Goal: Information Seeking & Learning: Learn about a topic

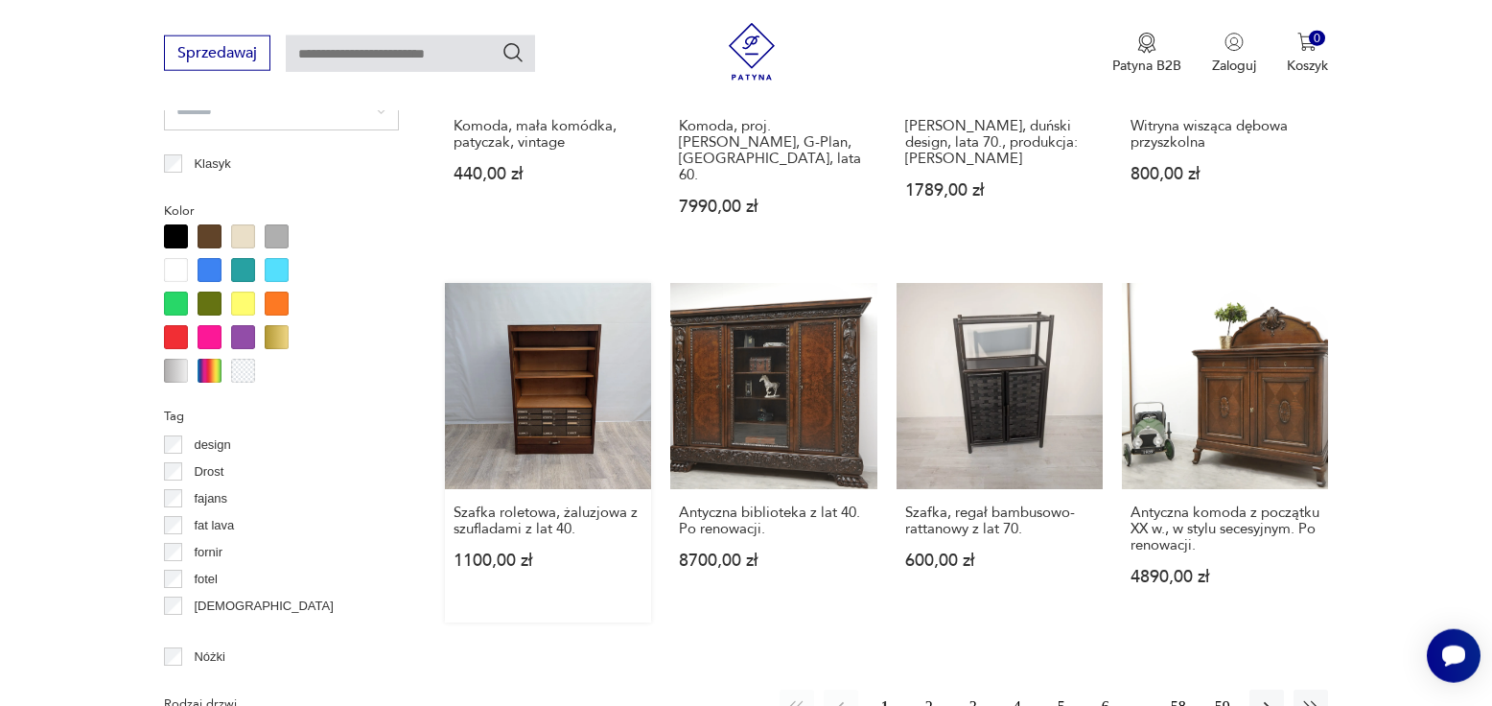
scroll to position [1984, 0]
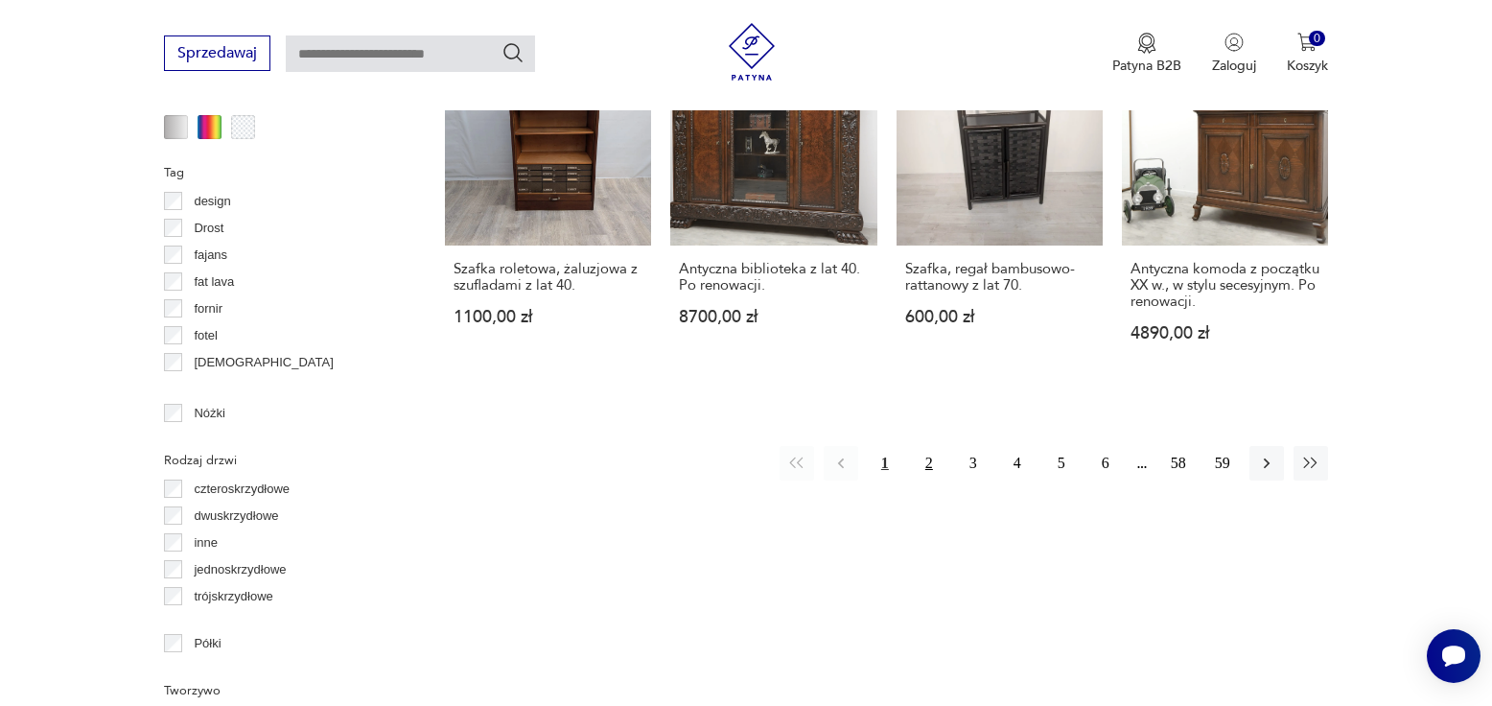
click at [935, 446] on button "2" at bounding box center [929, 463] width 35 height 35
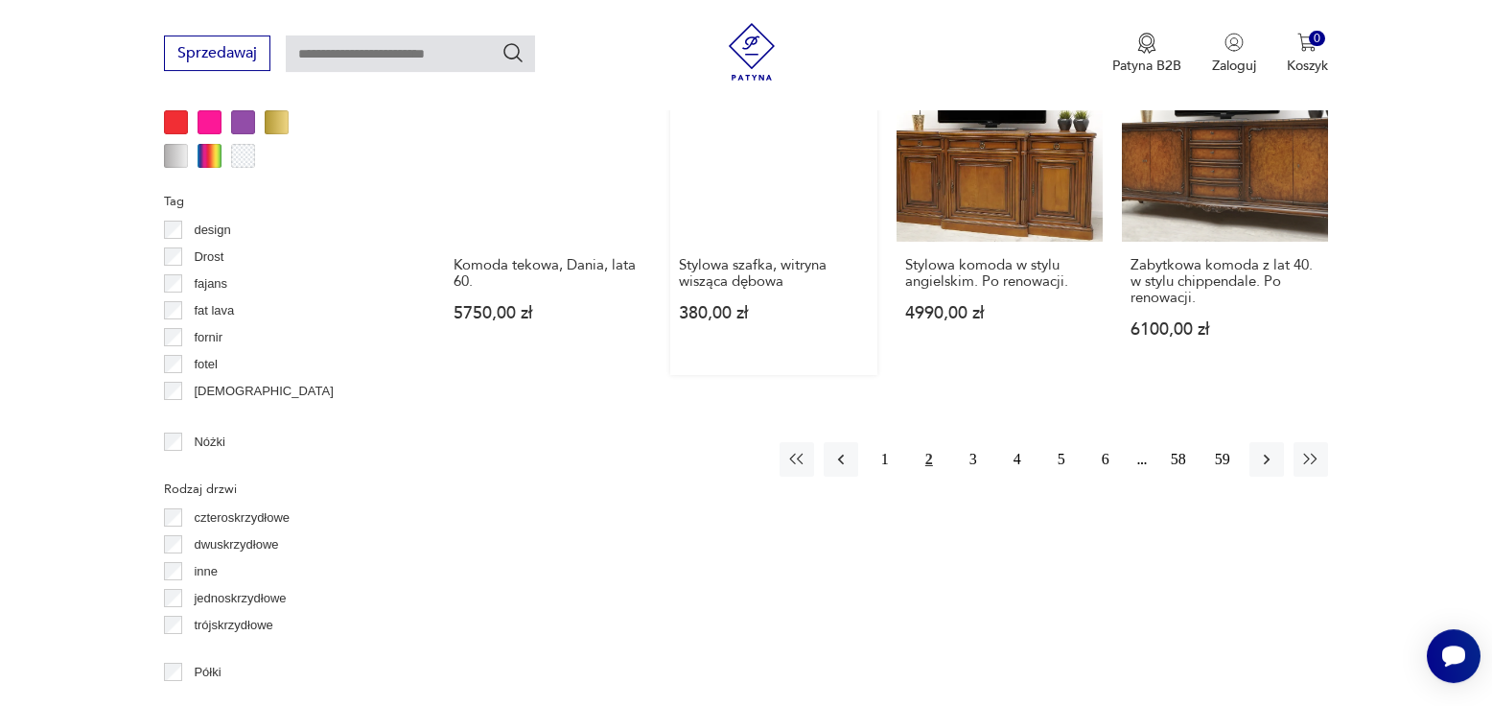
scroll to position [1977, 0]
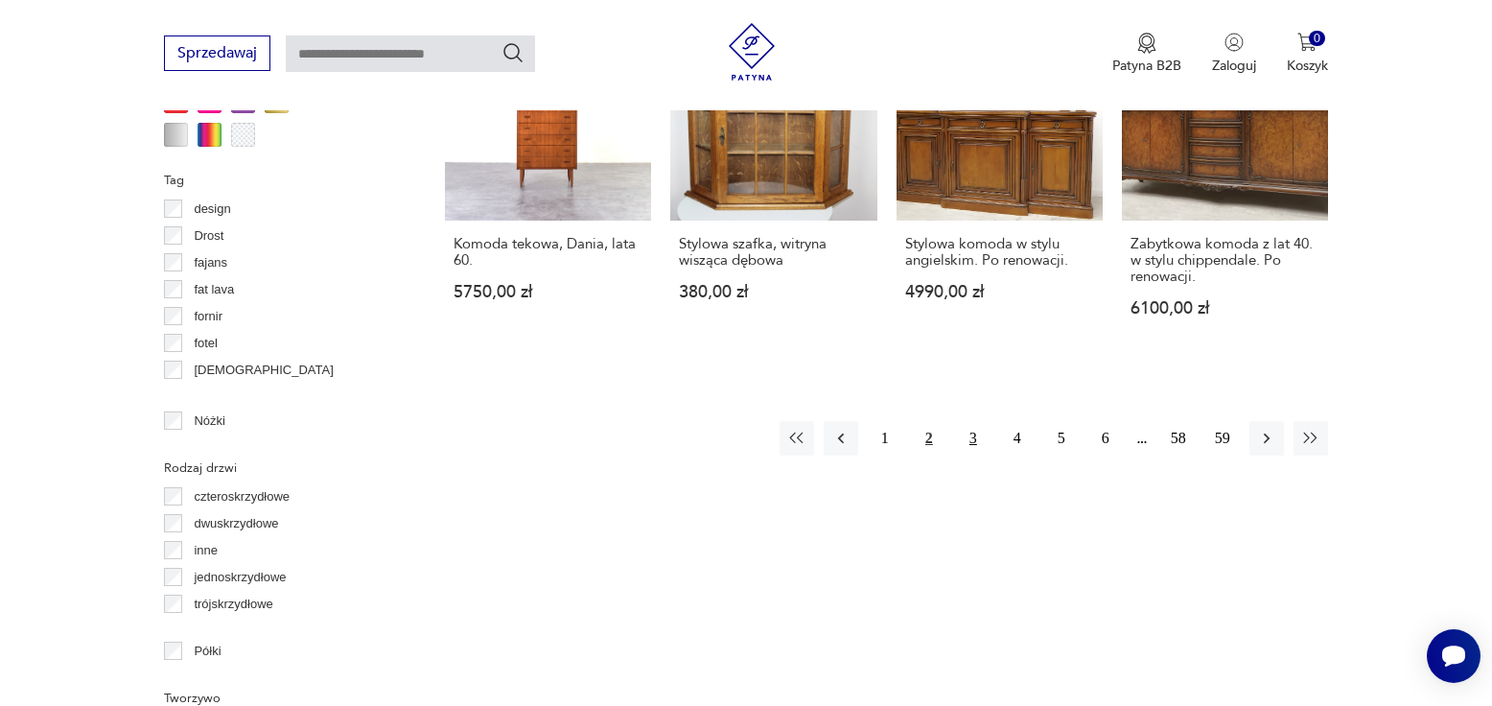
click at [969, 421] on button "3" at bounding box center [973, 438] width 35 height 35
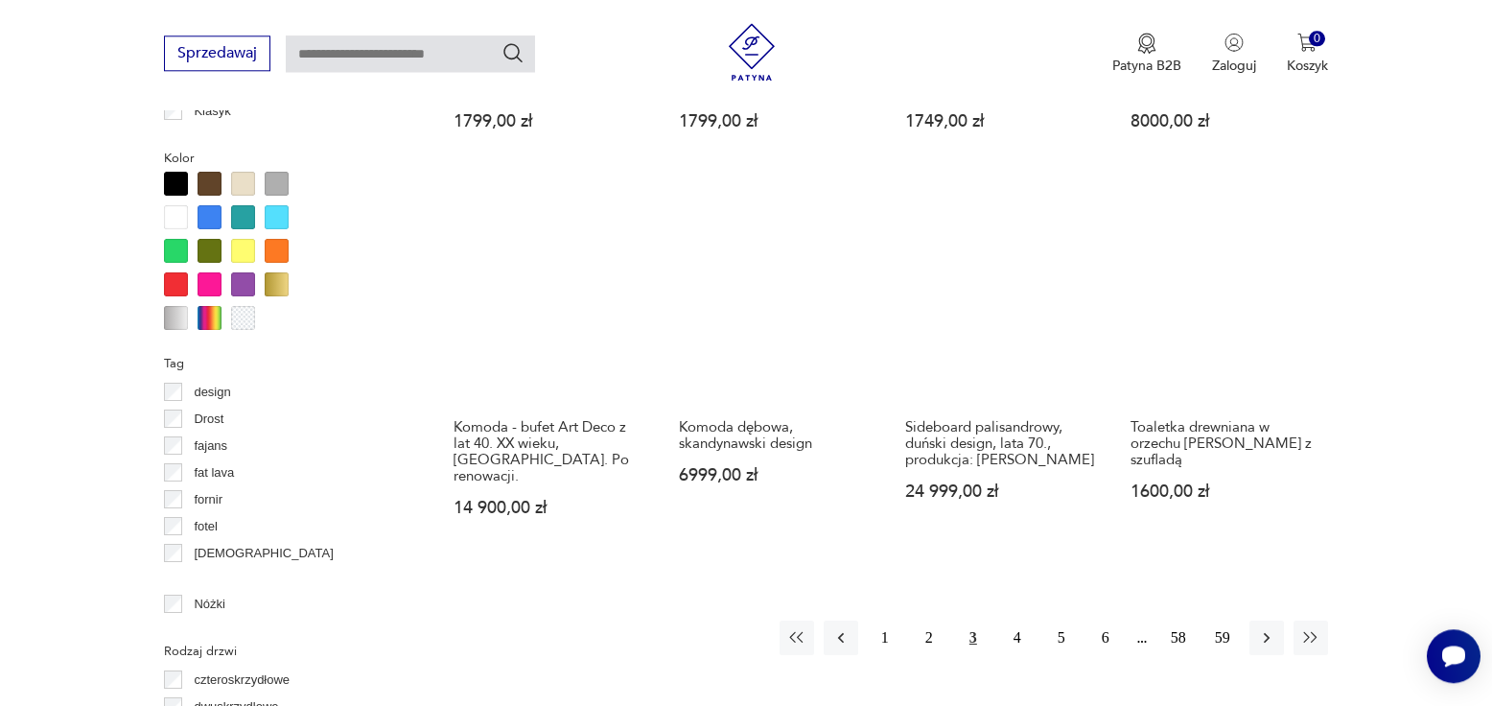
scroll to position [1977, 0]
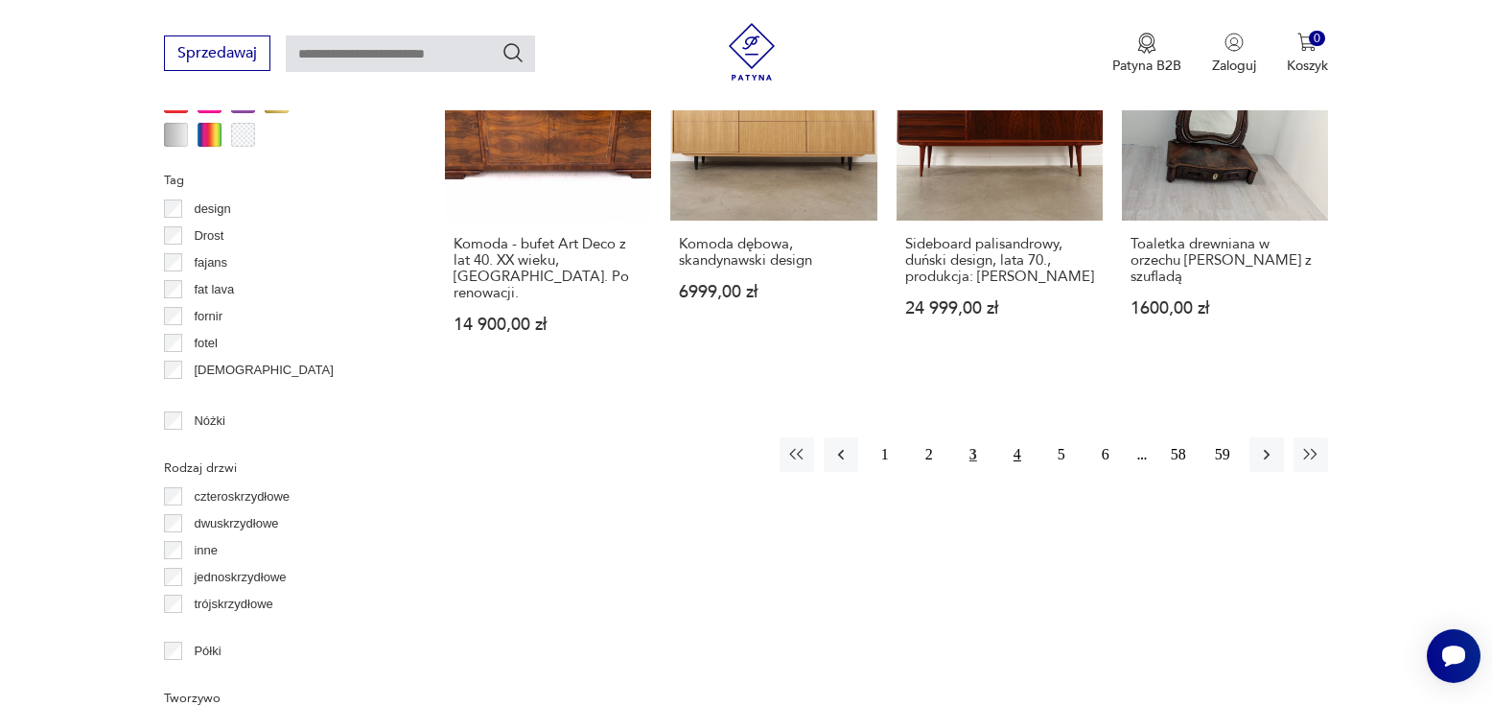
click at [1014, 437] on button "4" at bounding box center [1017, 454] width 35 height 35
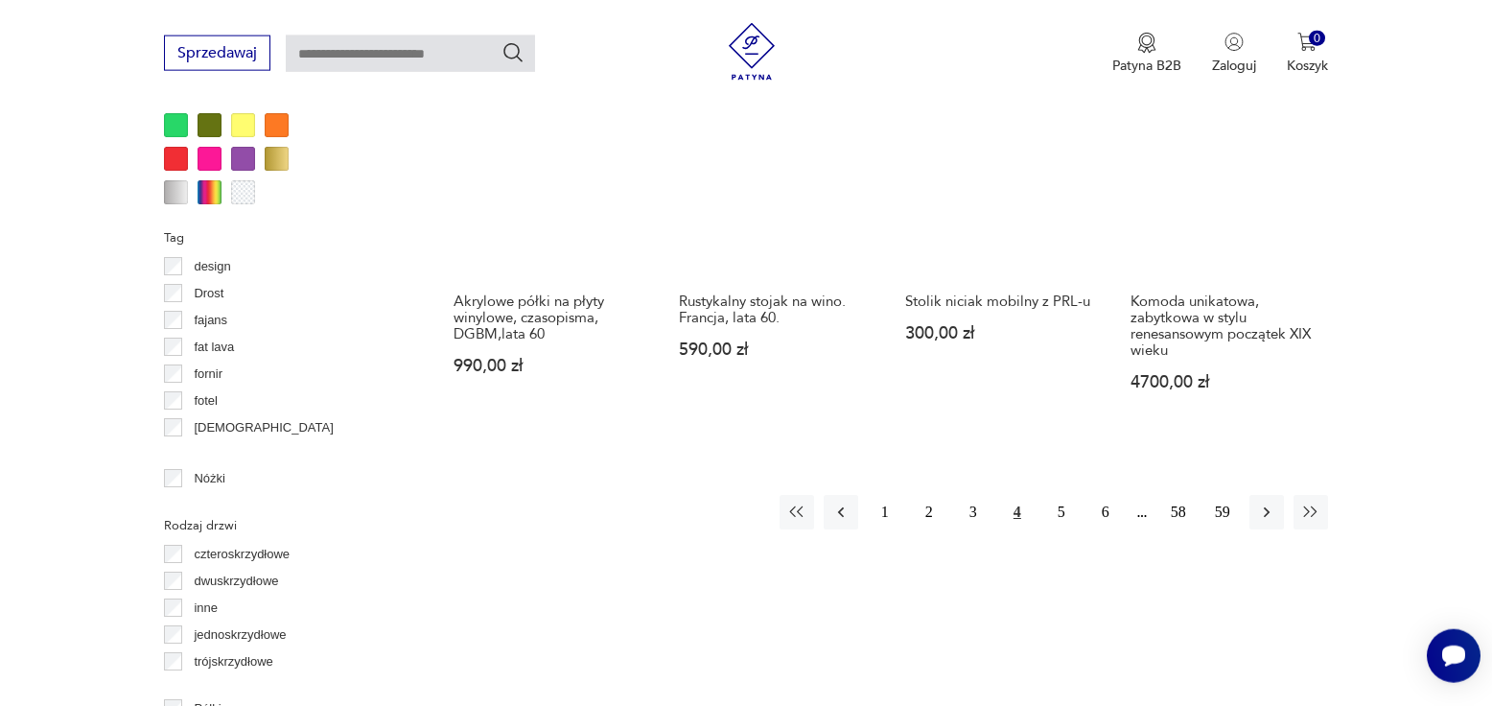
scroll to position [2075, 0]
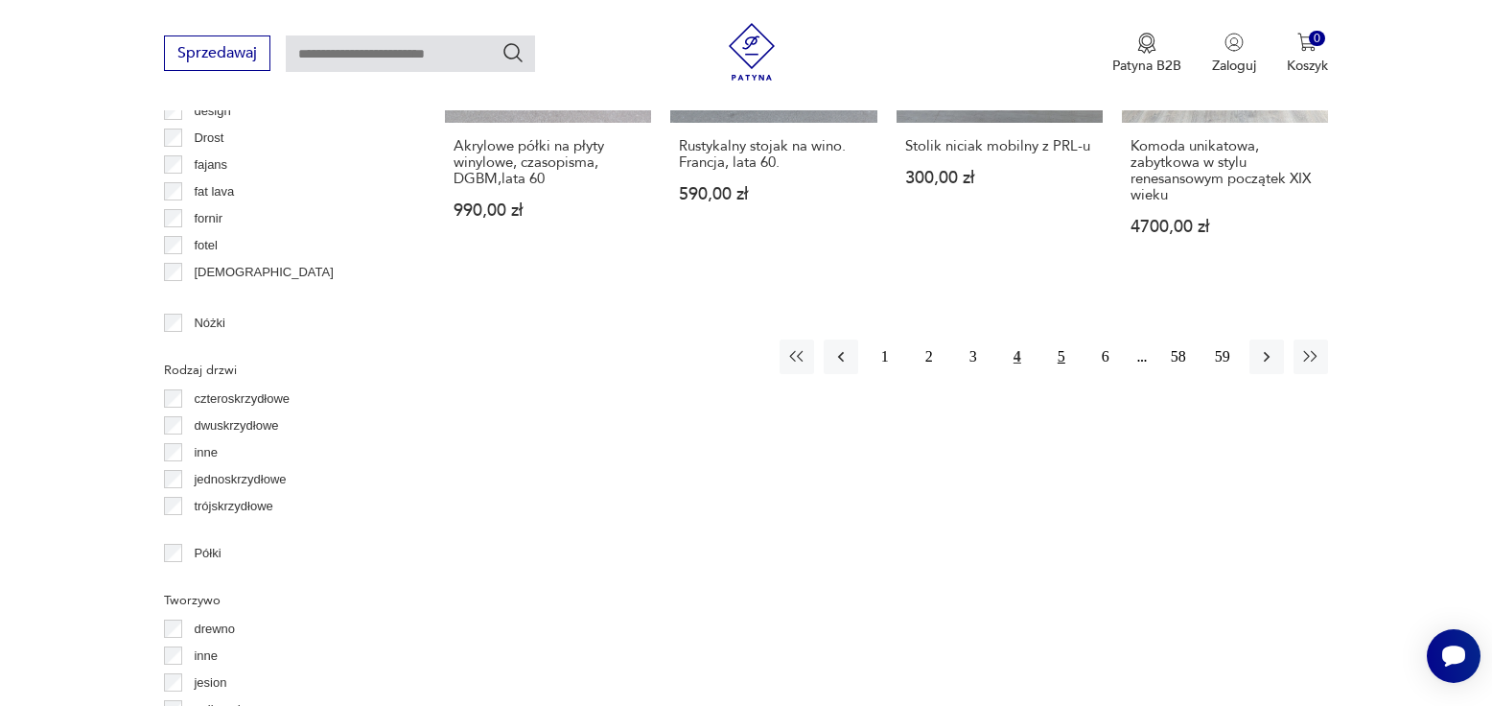
click at [1065, 352] on button "5" at bounding box center [1061, 357] width 35 height 35
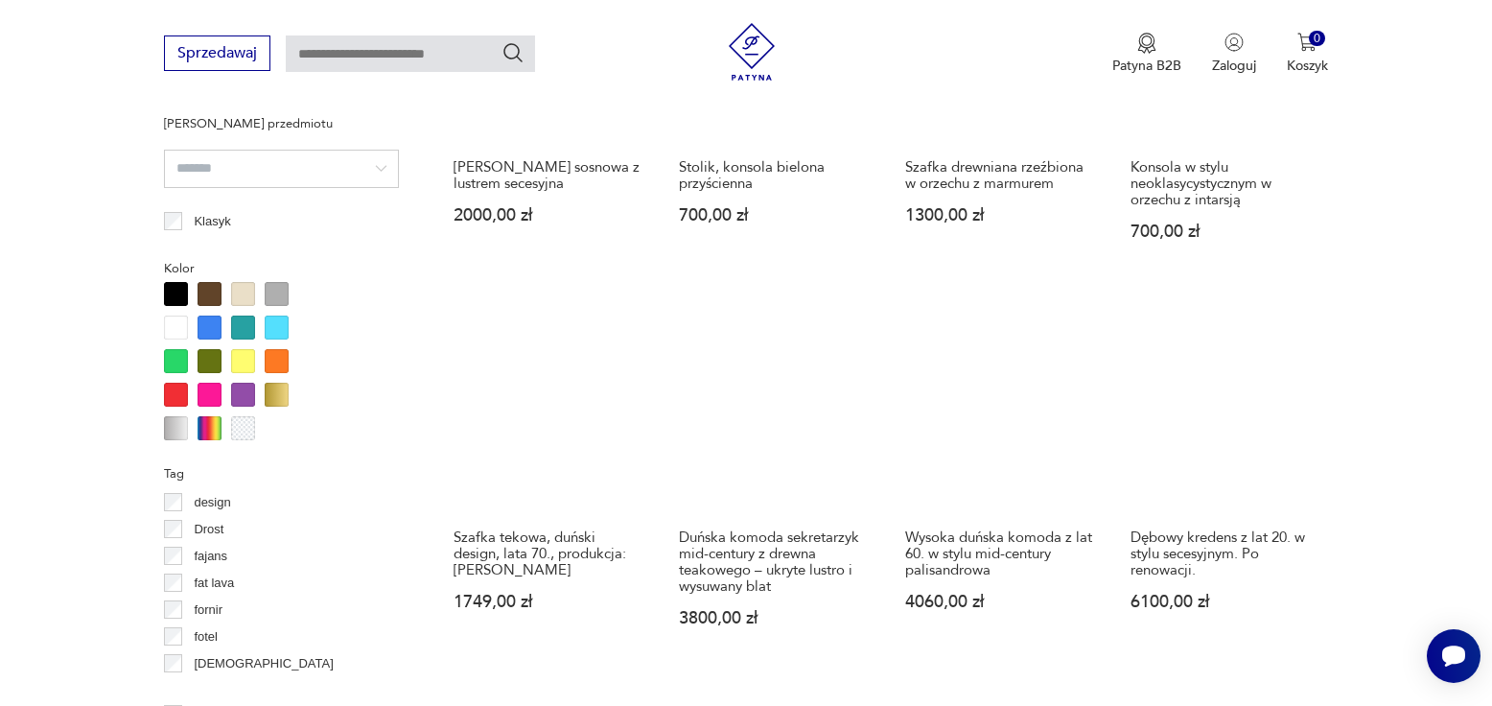
scroll to position [1977, 0]
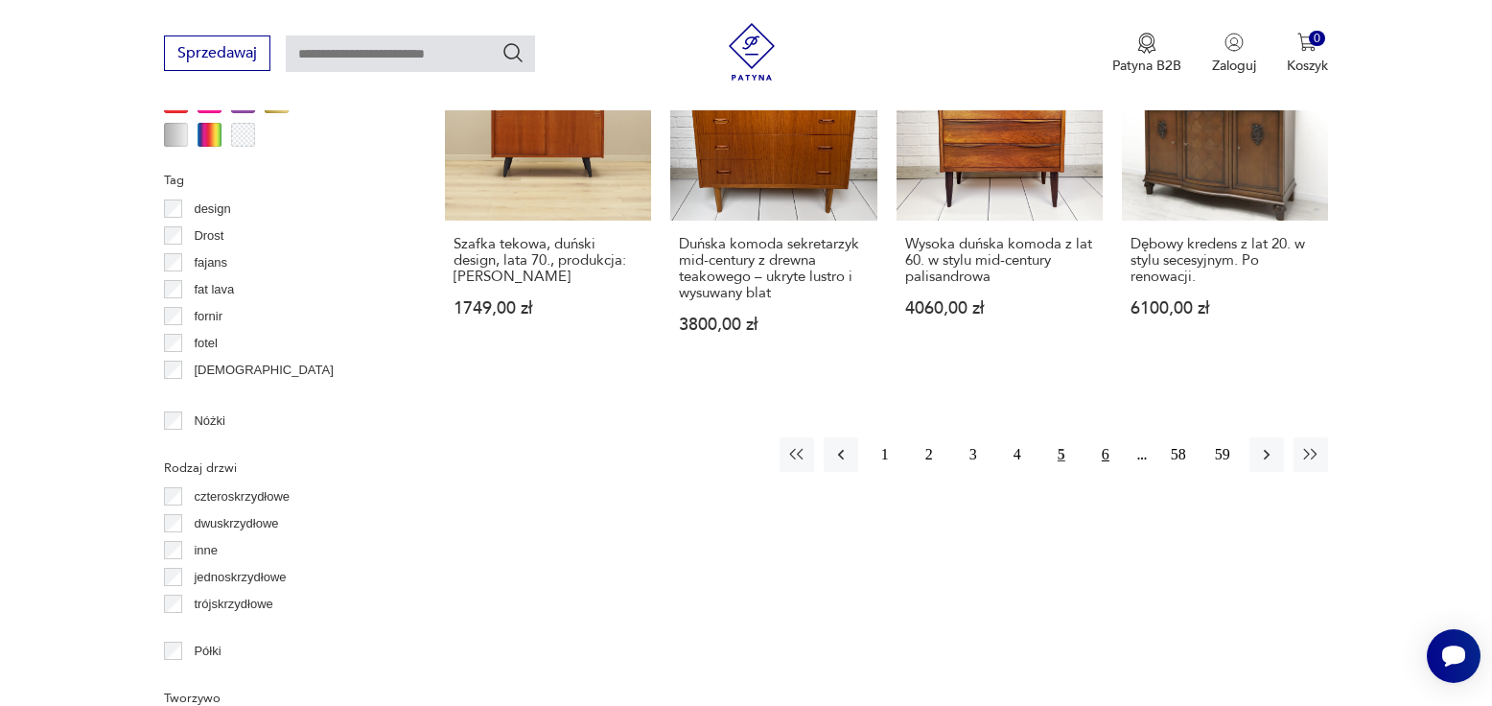
click at [1100, 437] on button "6" at bounding box center [1106, 454] width 35 height 35
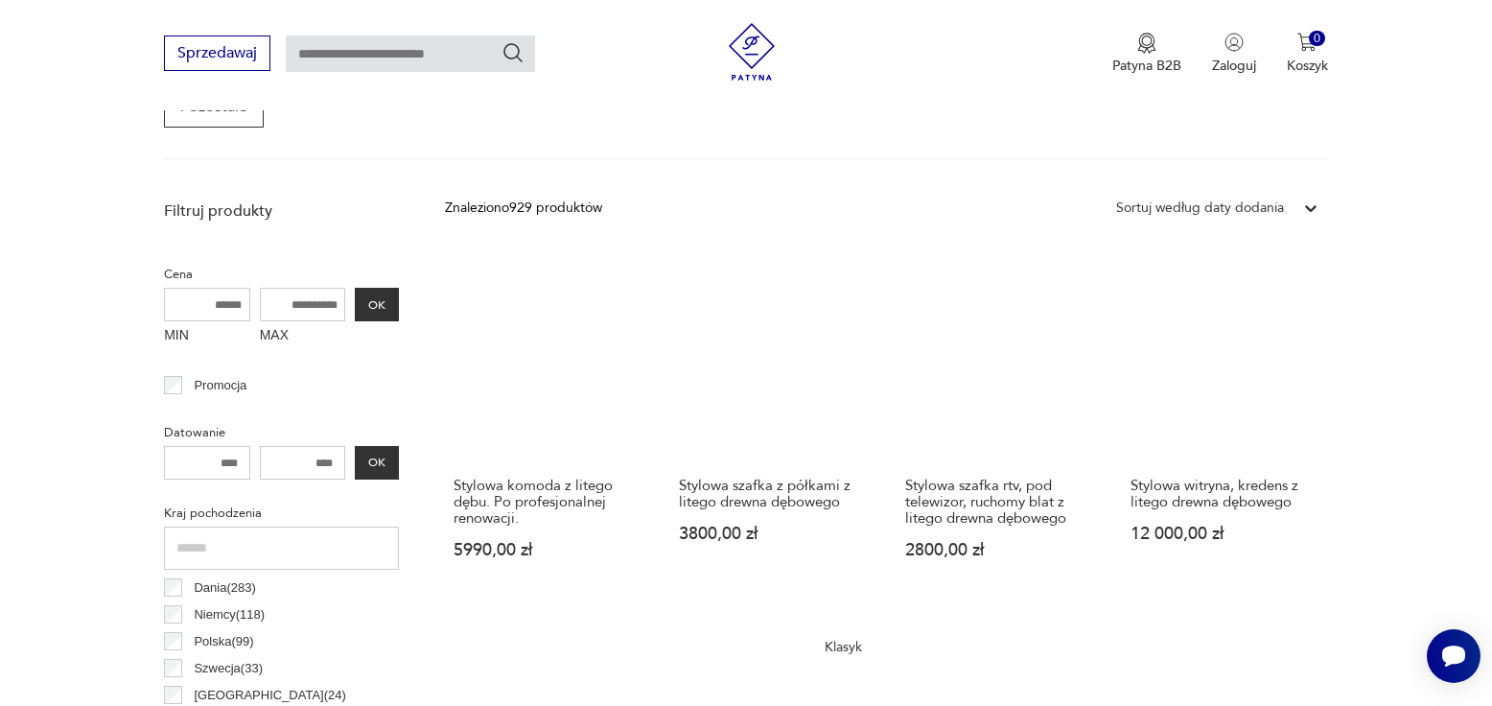
scroll to position [118, 0]
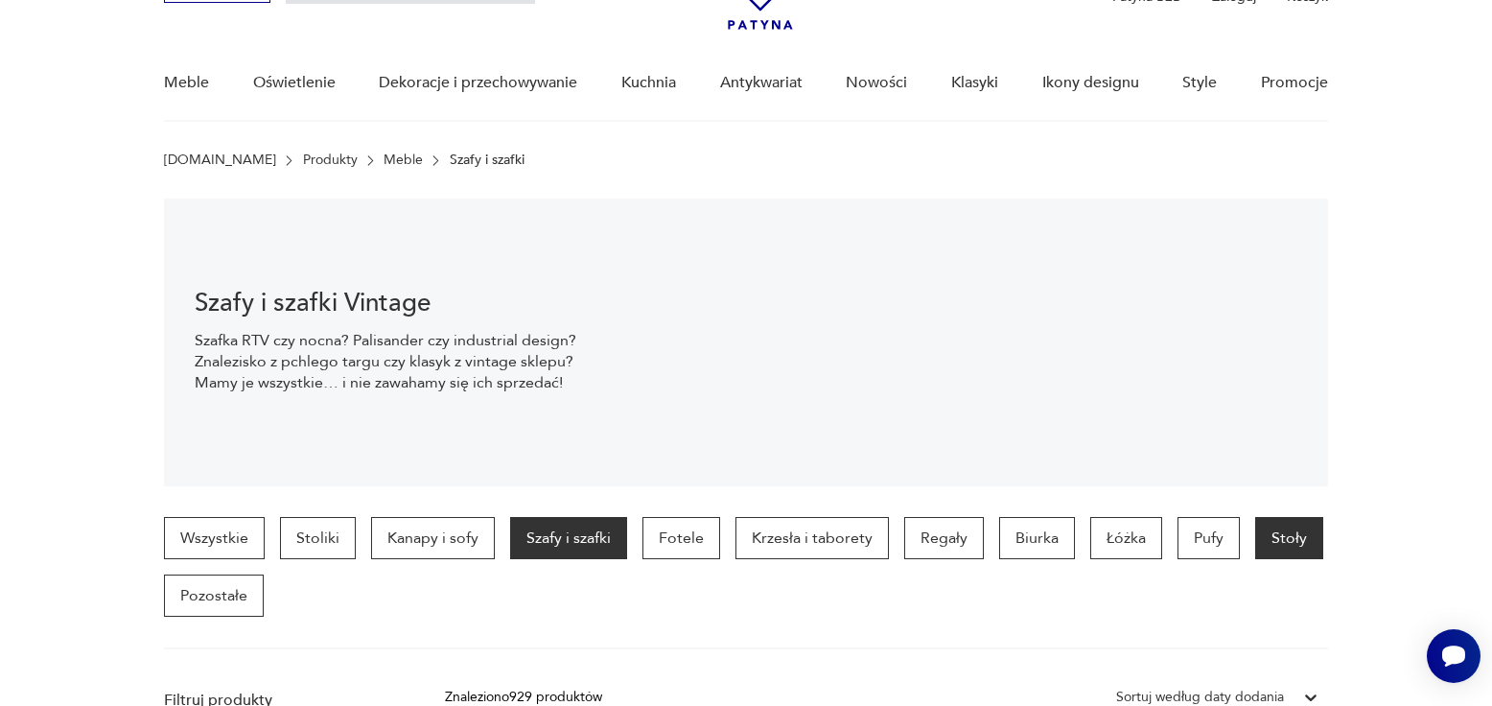
click at [1280, 524] on p "Stoły" at bounding box center [1289, 538] width 68 height 42
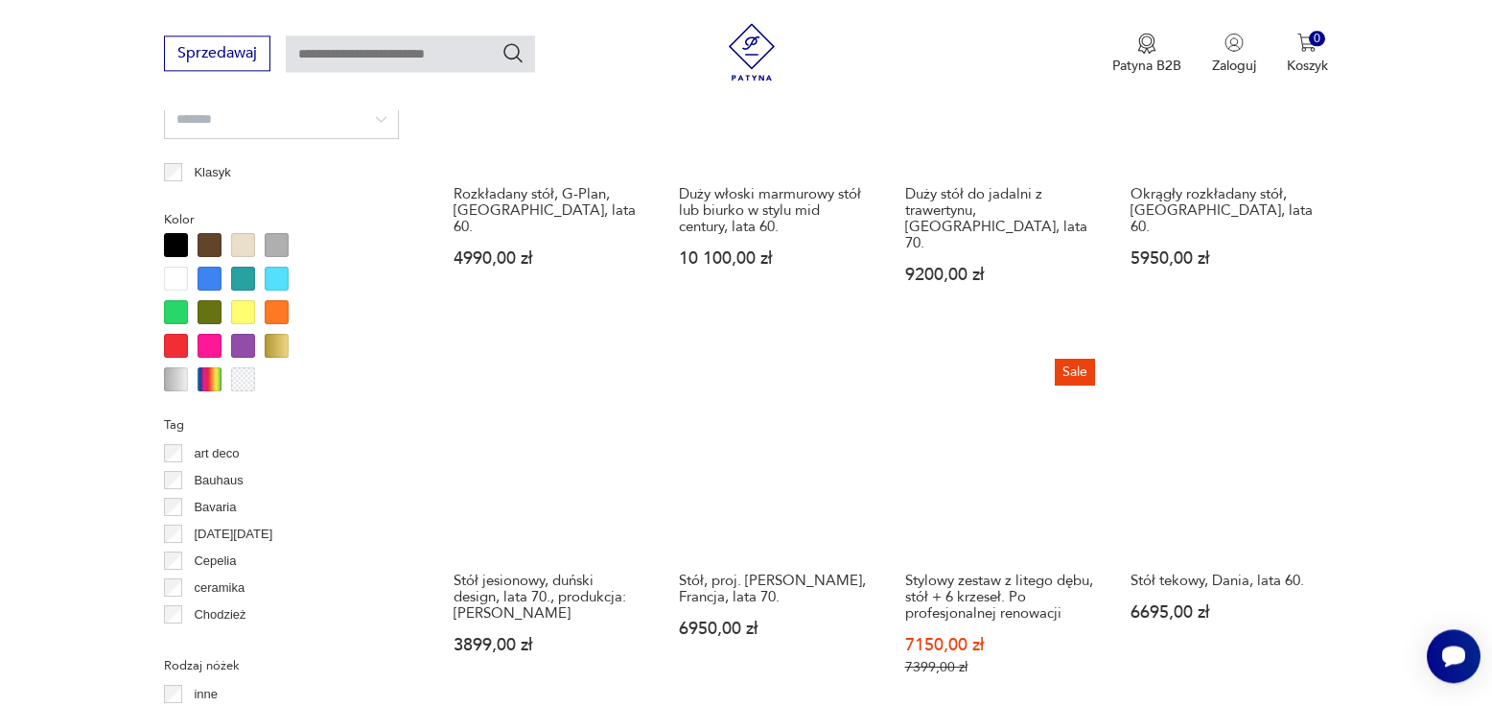
scroll to position [1683, 0]
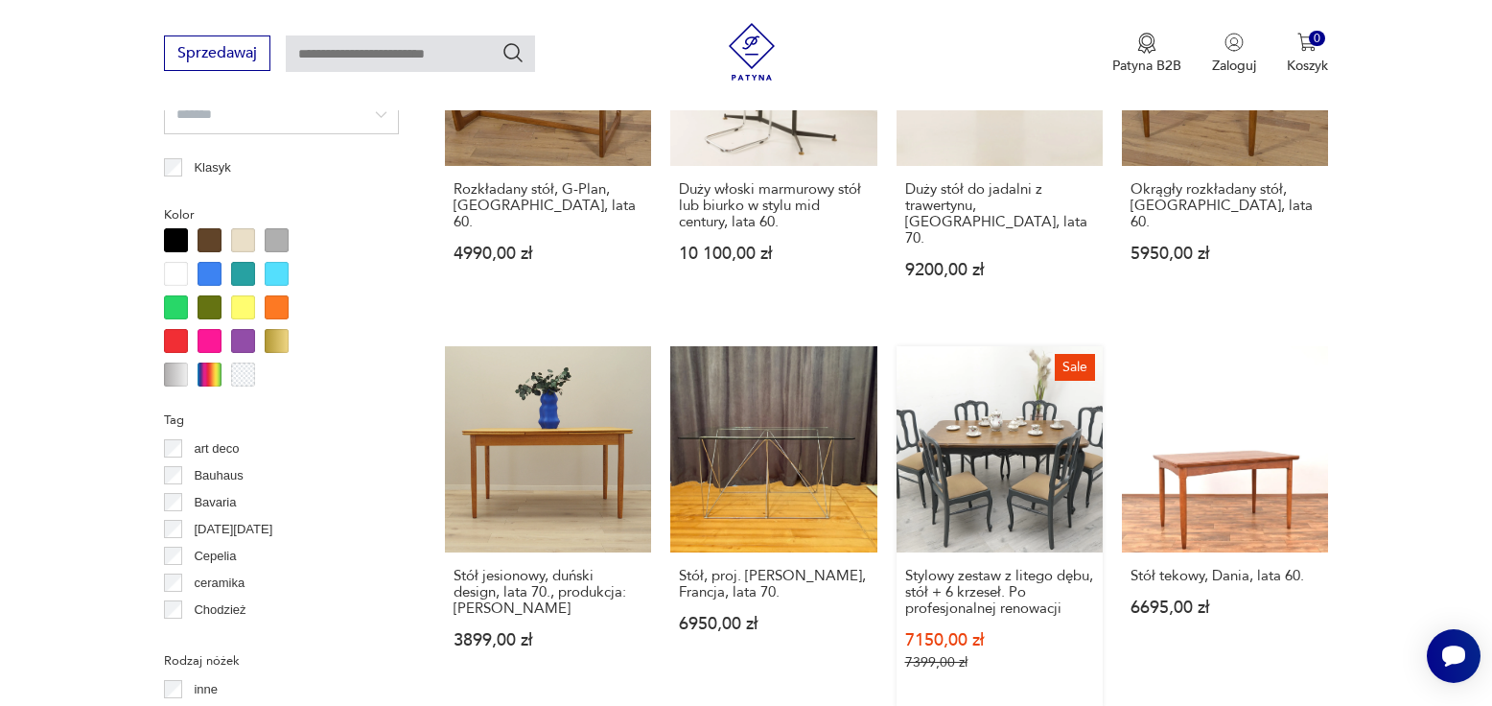
click at [1004, 422] on link "Sale Stylowy zestaw z litego dębu, stół + 6 krzeseł. Po profesjonalnej renowacj…" at bounding box center [1000, 527] width 206 height 362
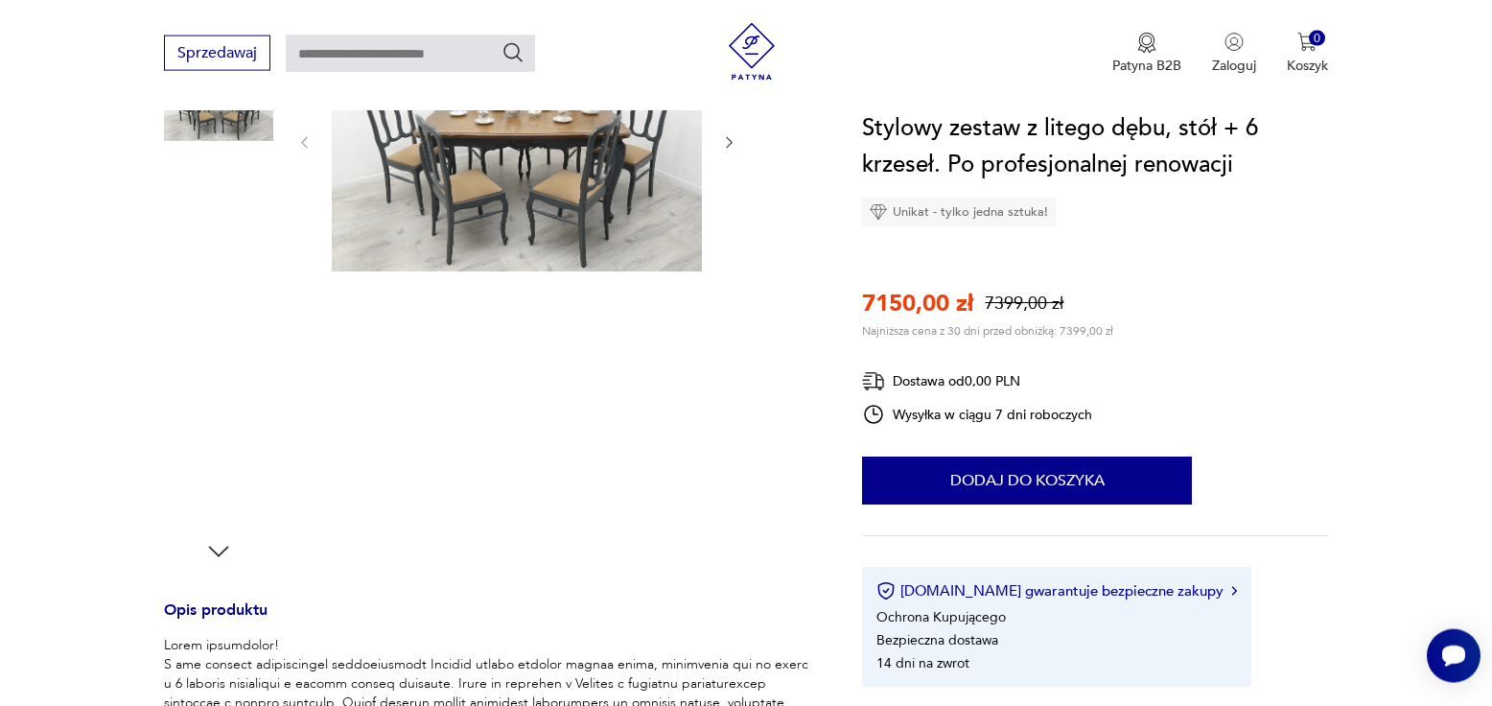
scroll to position [489, 0]
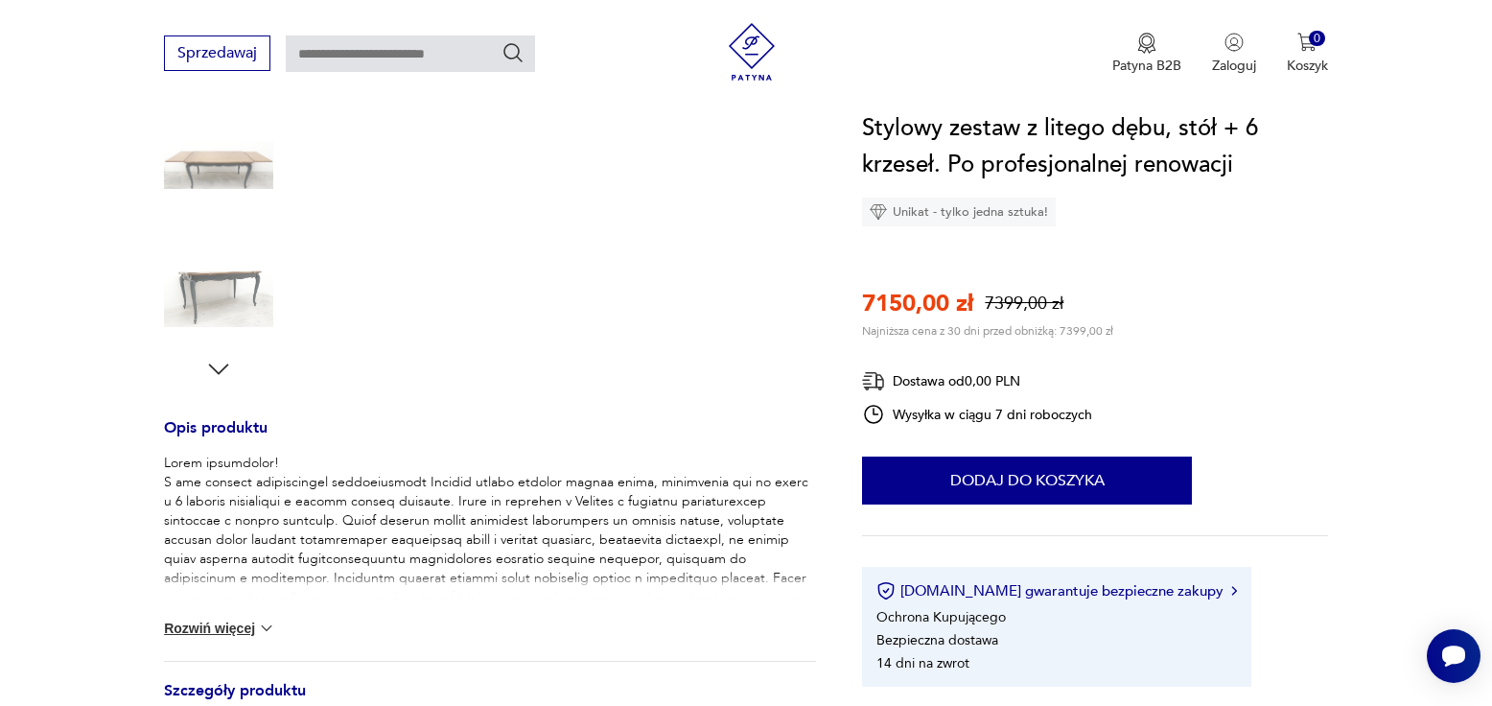
click at [216, 359] on icon "button" at bounding box center [218, 369] width 29 height 29
click at [216, 364] on icon "button" at bounding box center [218, 369] width 29 height 29
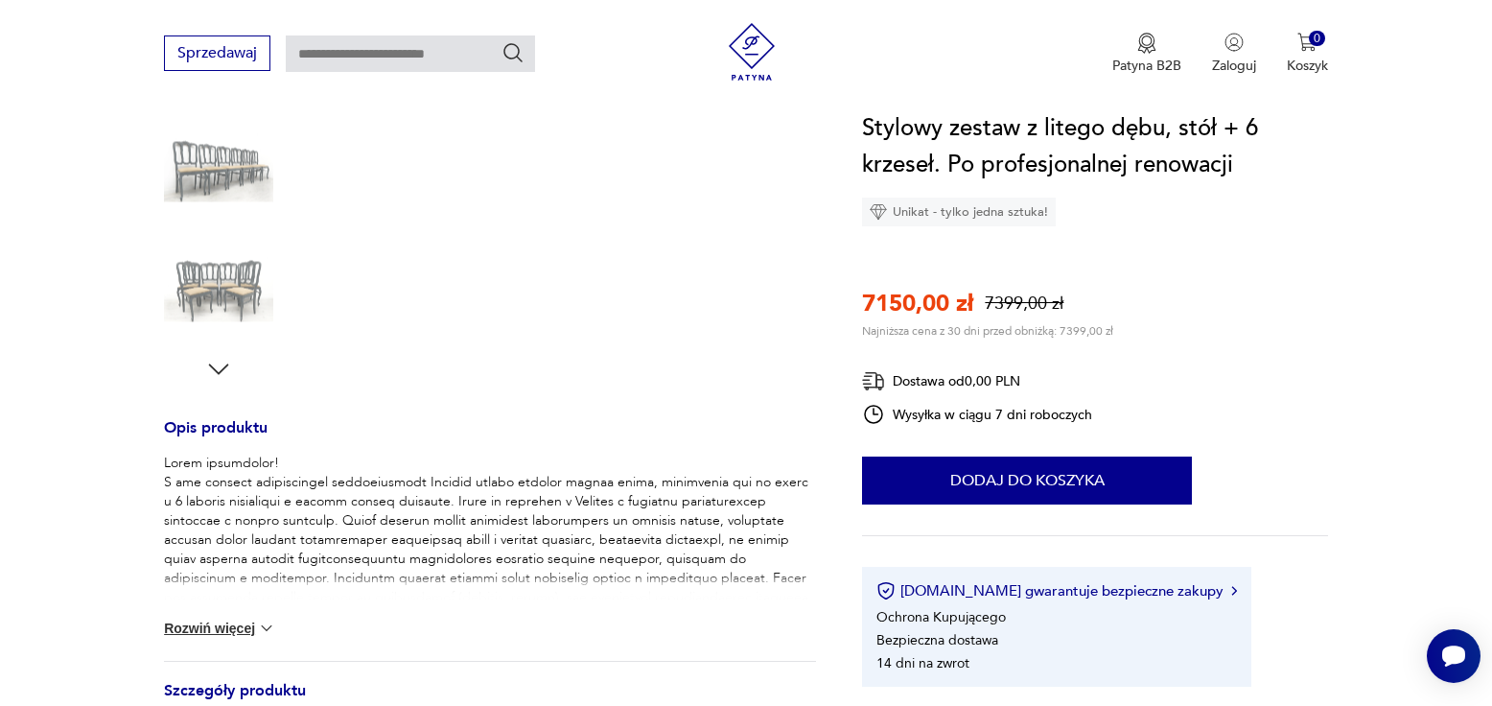
click at [216, 364] on icon "button" at bounding box center [218, 369] width 29 height 29
click at [215, 290] on img at bounding box center [218, 287] width 109 height 109
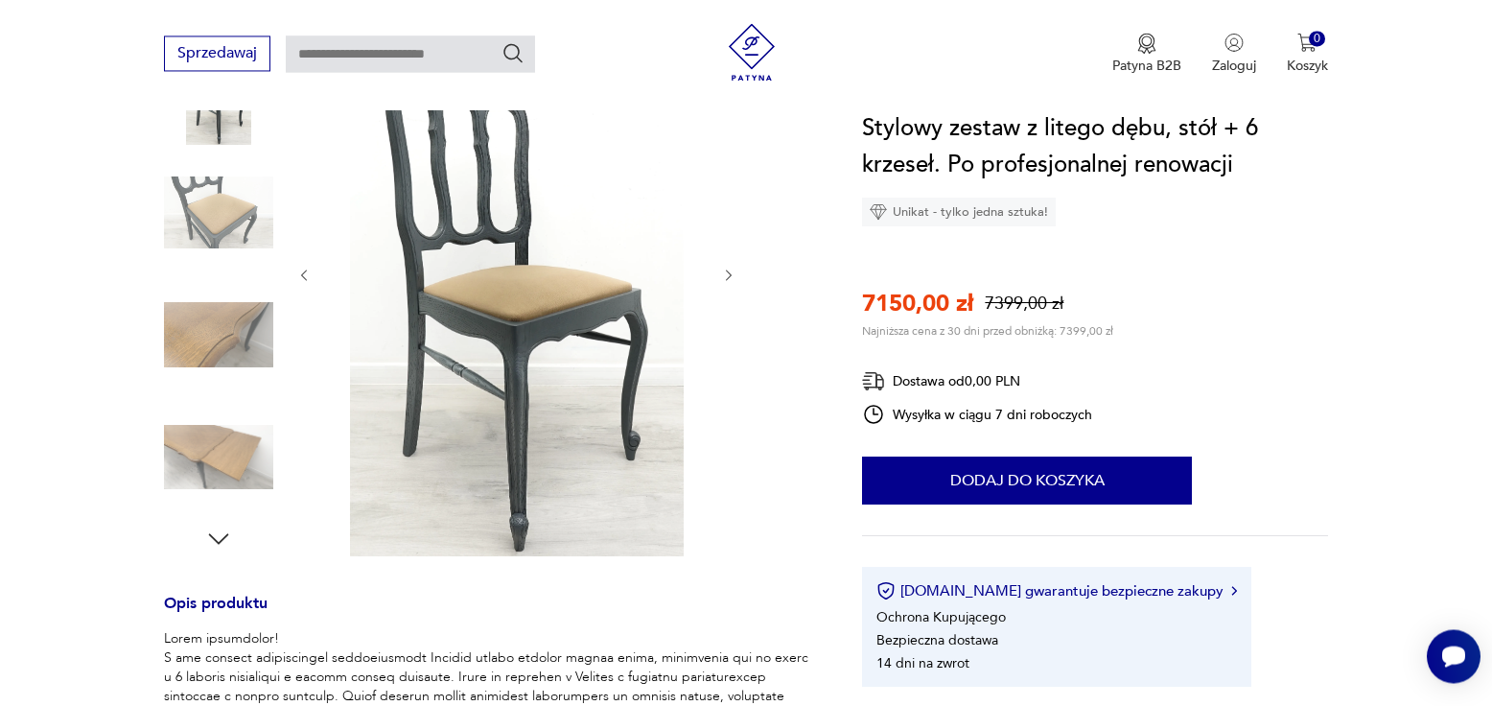
scroll to position [599, 0]
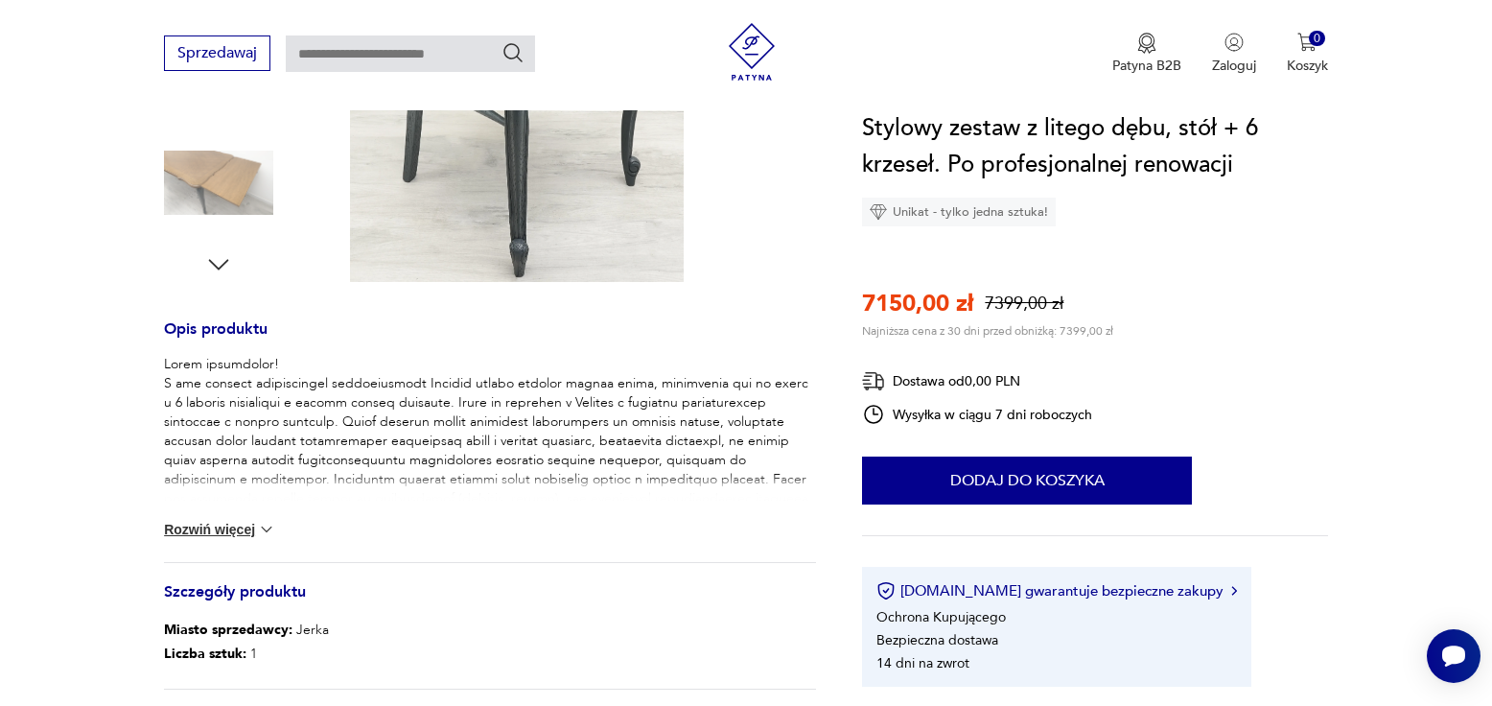
click at [224, 519] on div "• Lite drewno dębowe • Elegancki i stylowy wygląd • Głębia antracytu • Piękne r…" at bounding box center [490, 458] width 652 height 207
click at [230, 526] on button "Rozwiń więcej" at bounding box center [219, 529] width 111 height 19
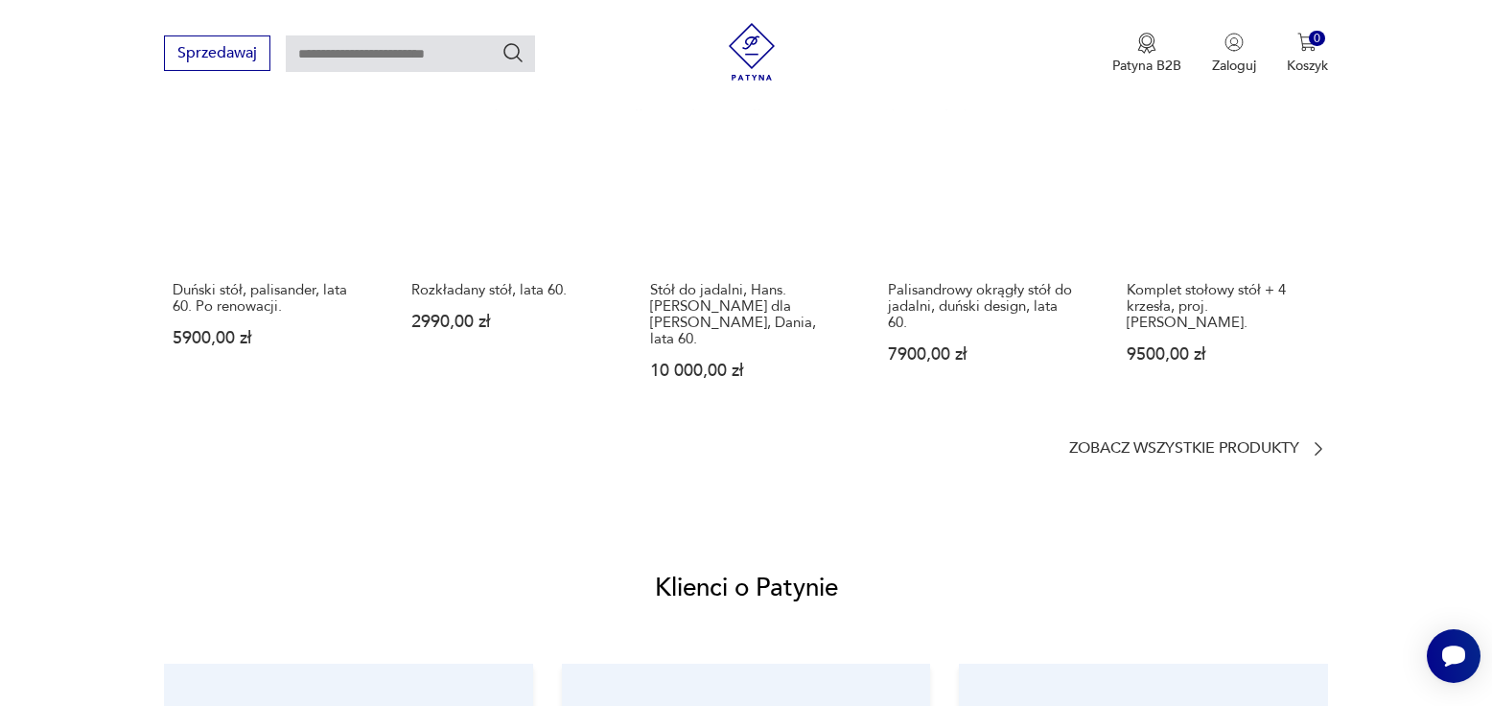
scroll to position [2654, 0]
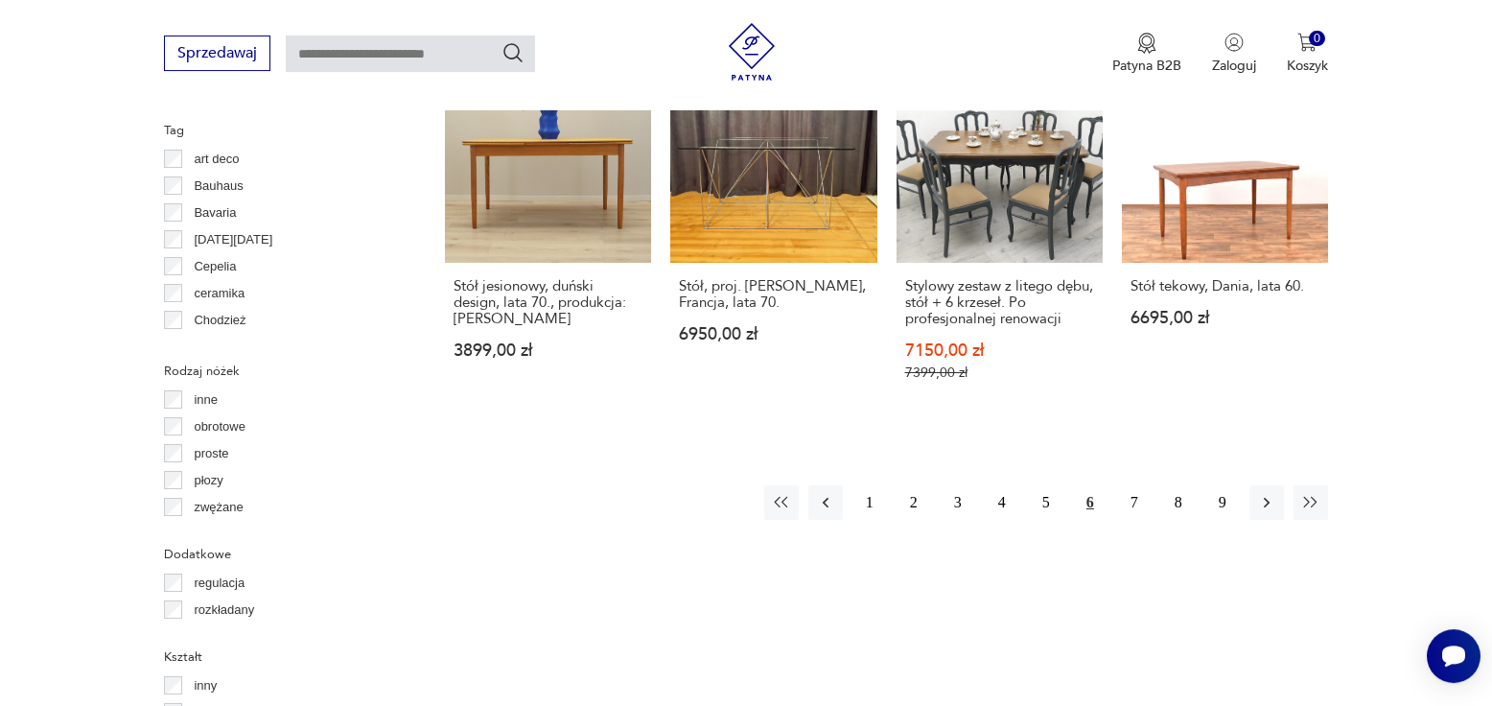
scroll to position [2152, 0]
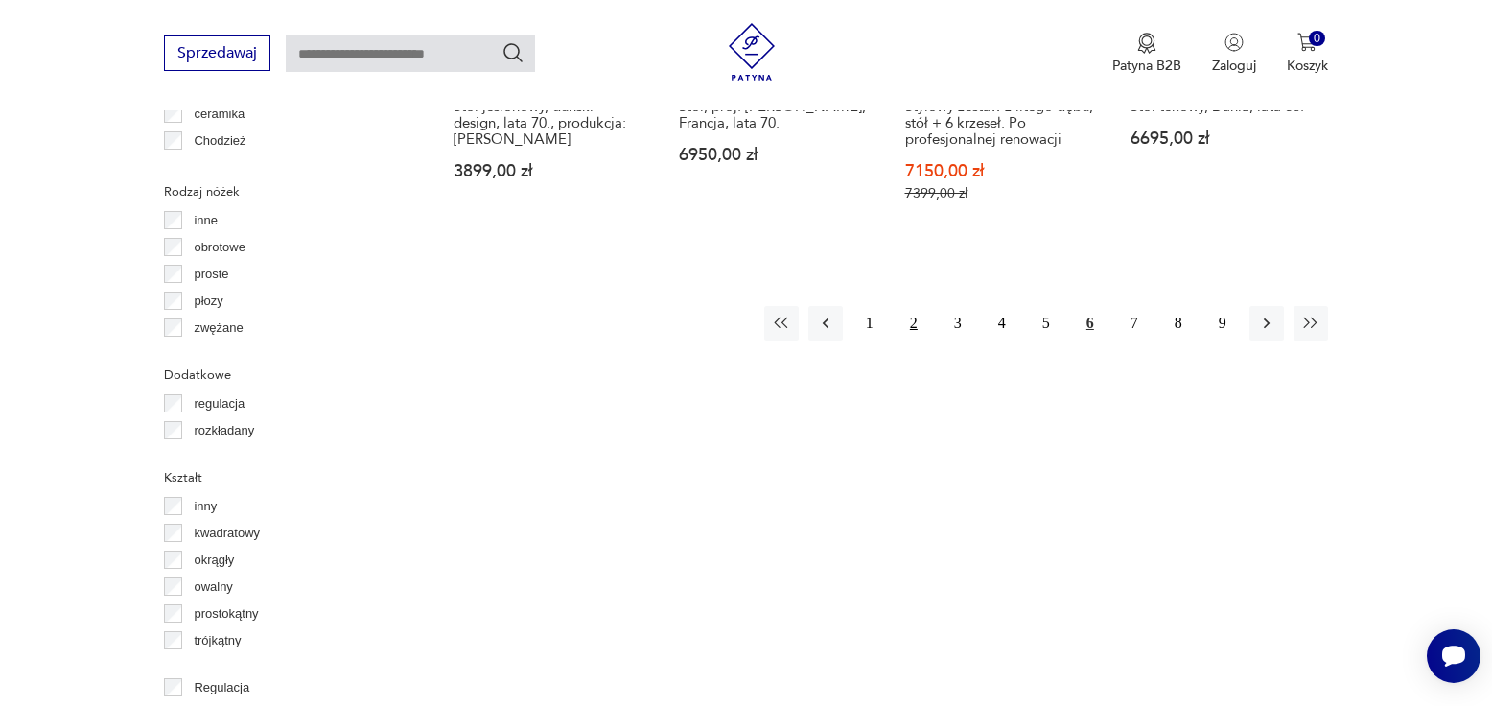
click at [914, 306] on button "2" at bounding box center [914, 323] width 35 height 35
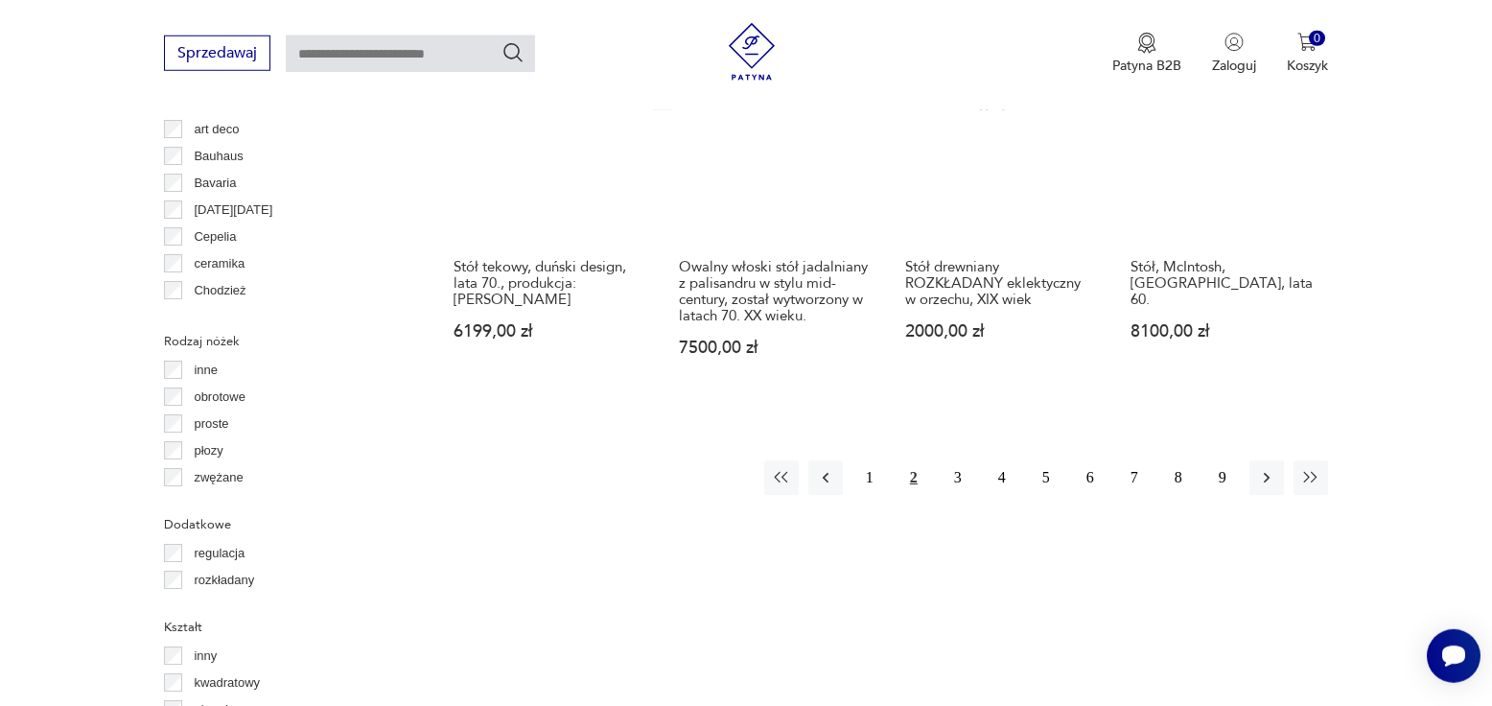
scroll to position [2075, 0]
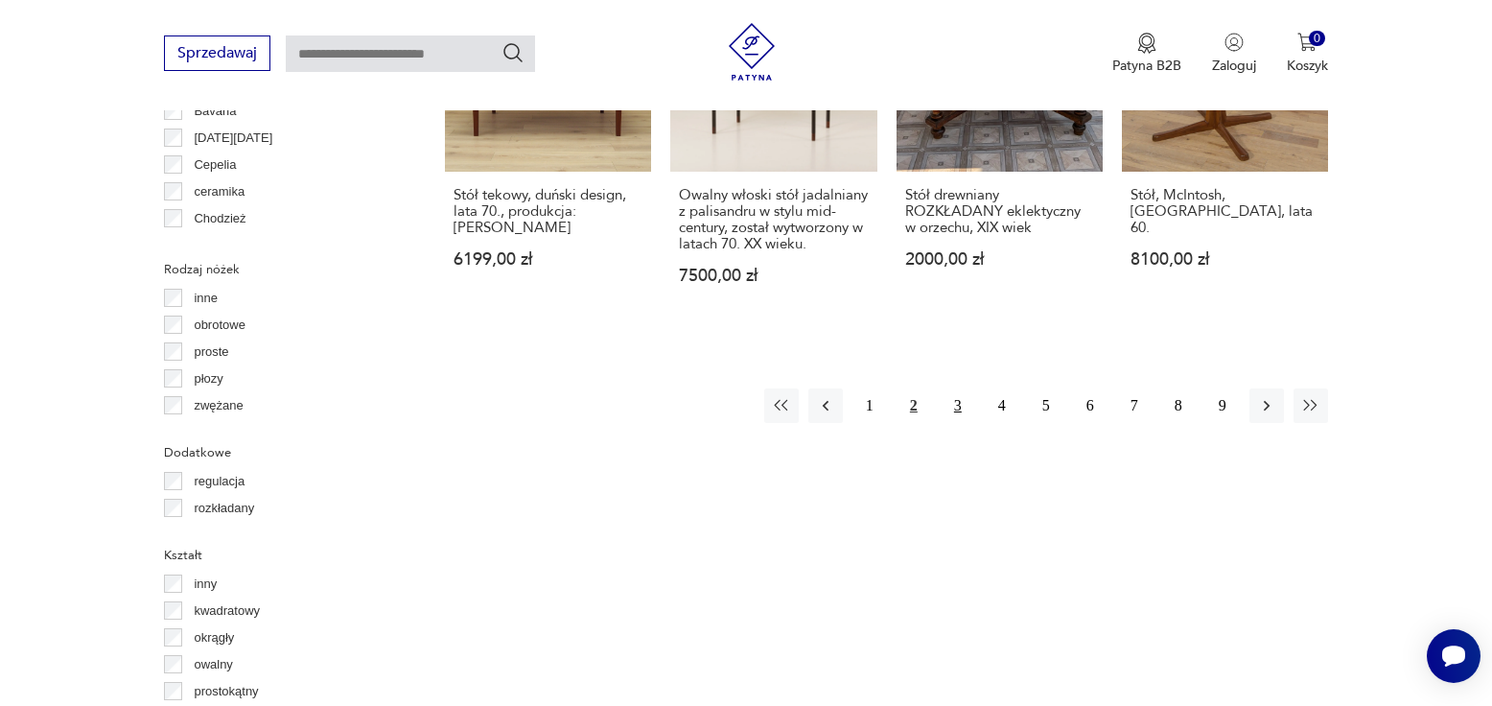
click at [956, 388] on button "3" at bounding box center [958, 405] width 35 height 35
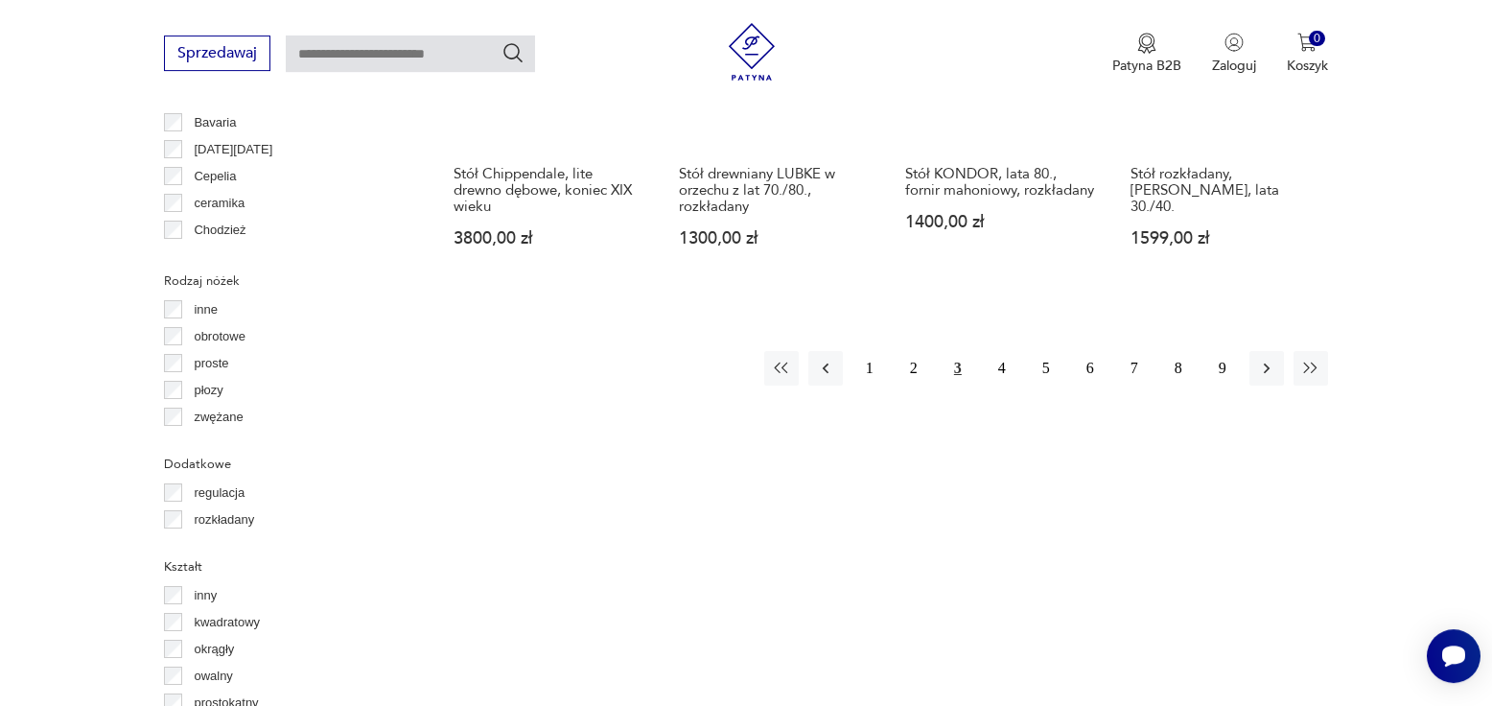
scroll to position [2075, 0]
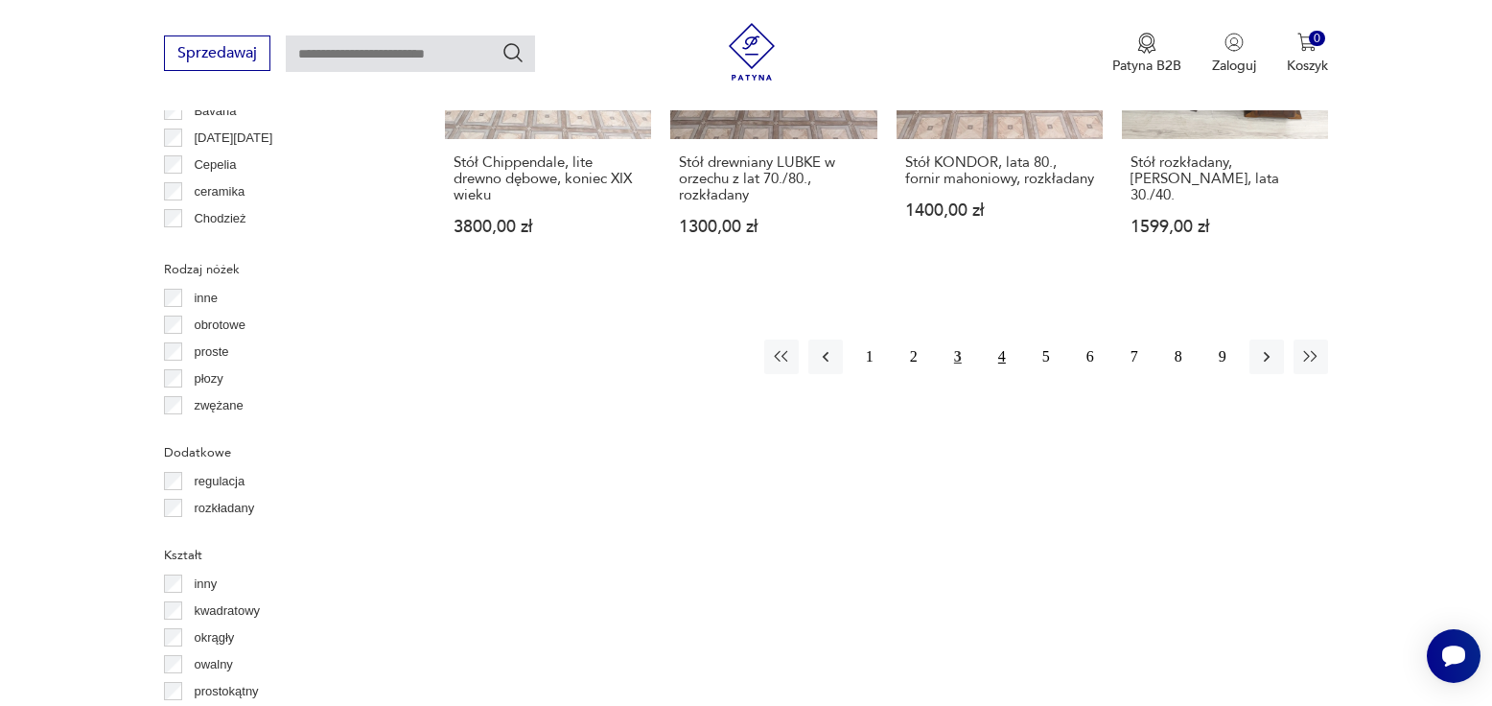
click at [998, 340] on button "4" at bounding box center [1002, 357] width 35 height 35
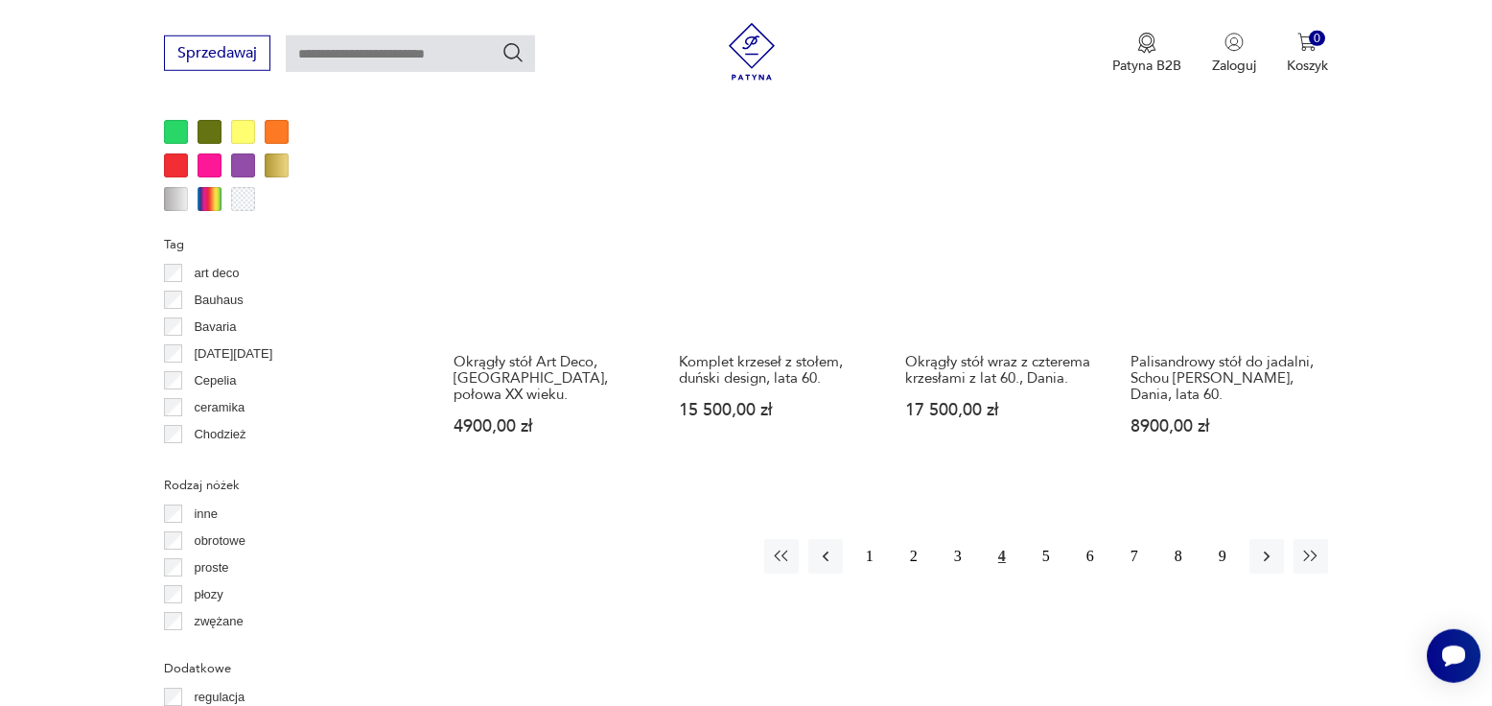
scroll to position [1879, 0]
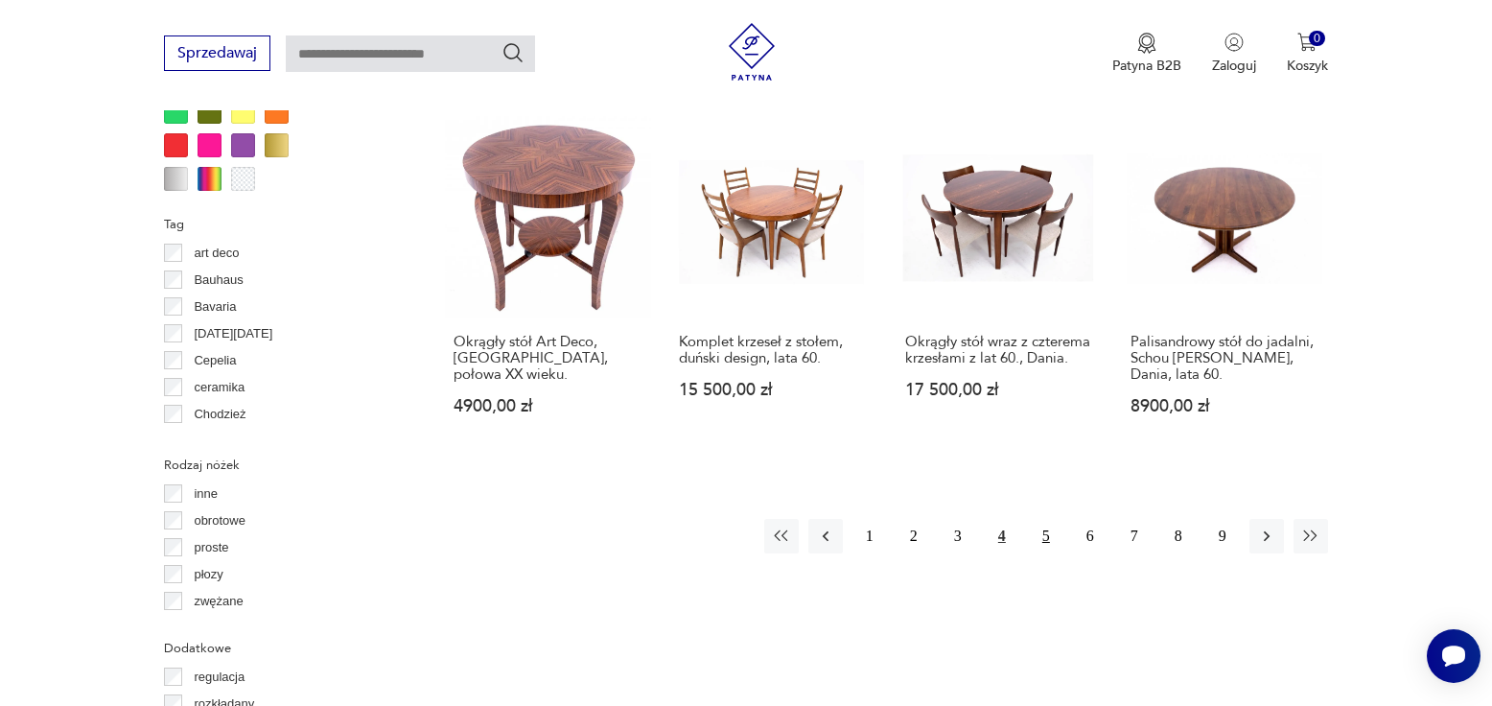
click at [1046, 519] on button "5" at bounding box center [1046, 536] width 35 height 35
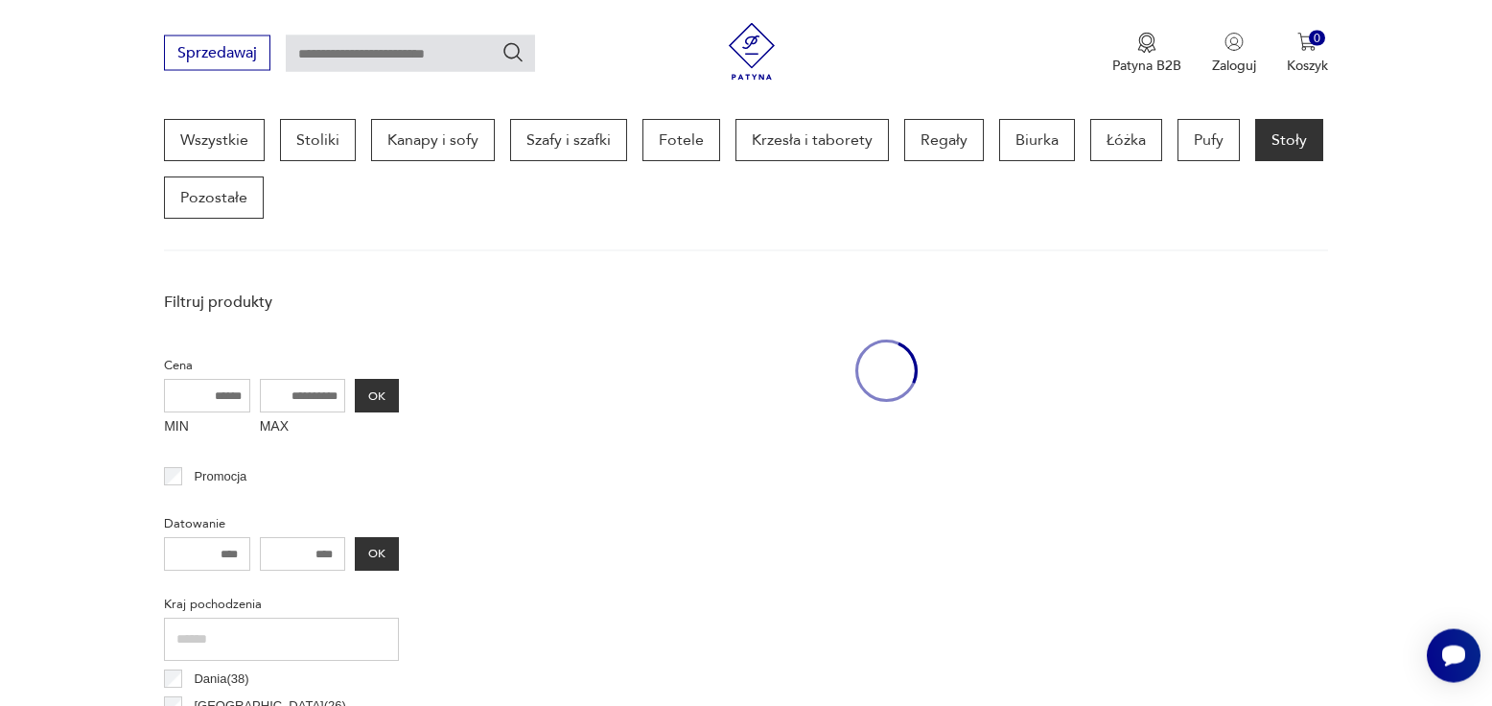
scroll to position [509, 0]
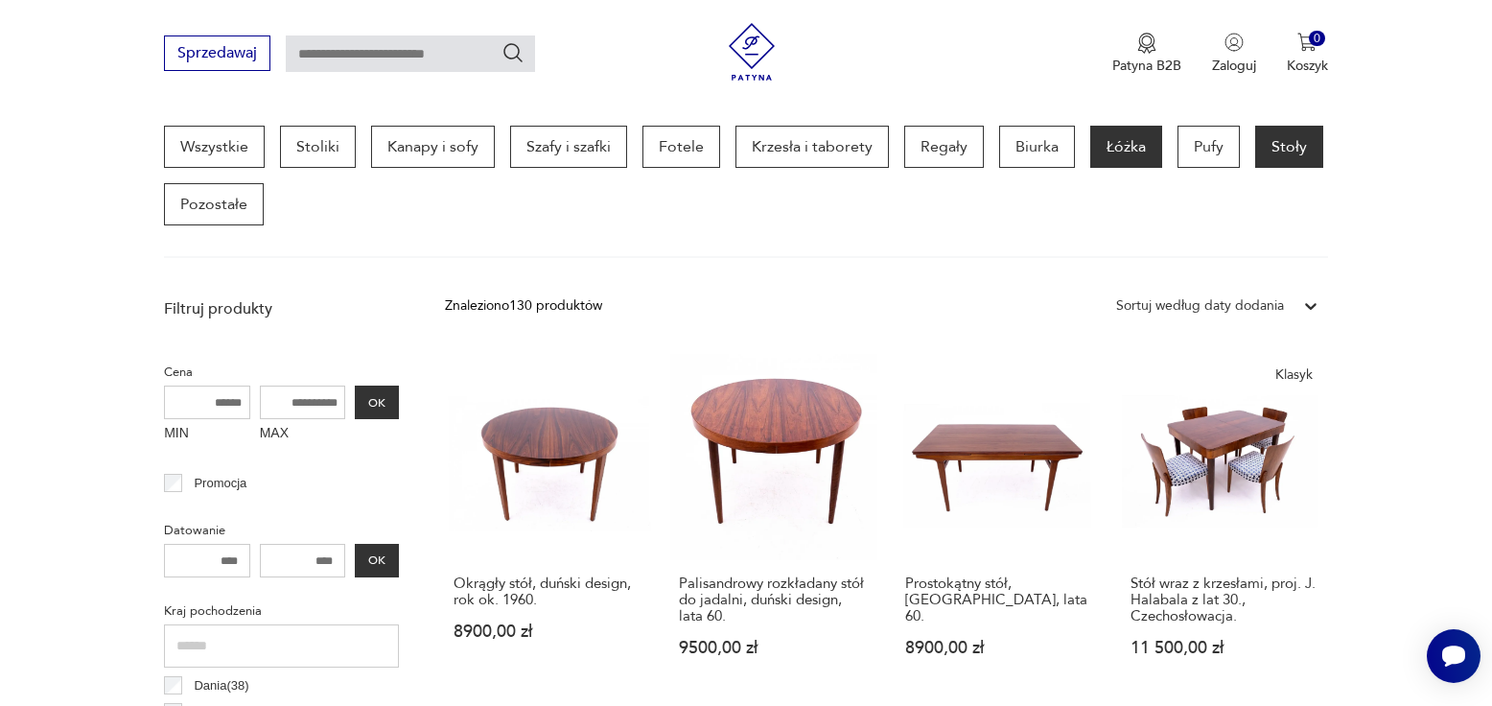
click at [1123, 138] on p "Łóżka" at bounding box center [1127, 147] width 72 height 42
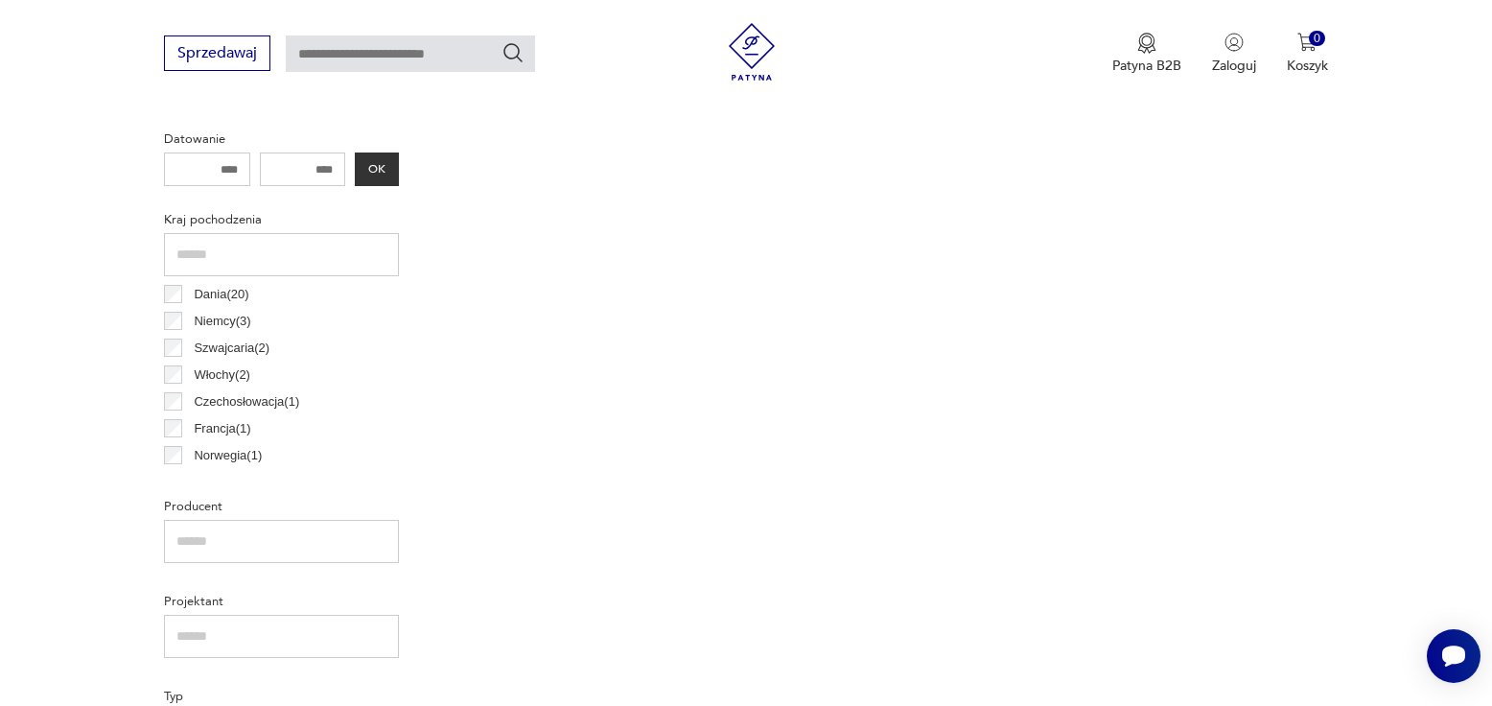
scroll to position [607, 0]
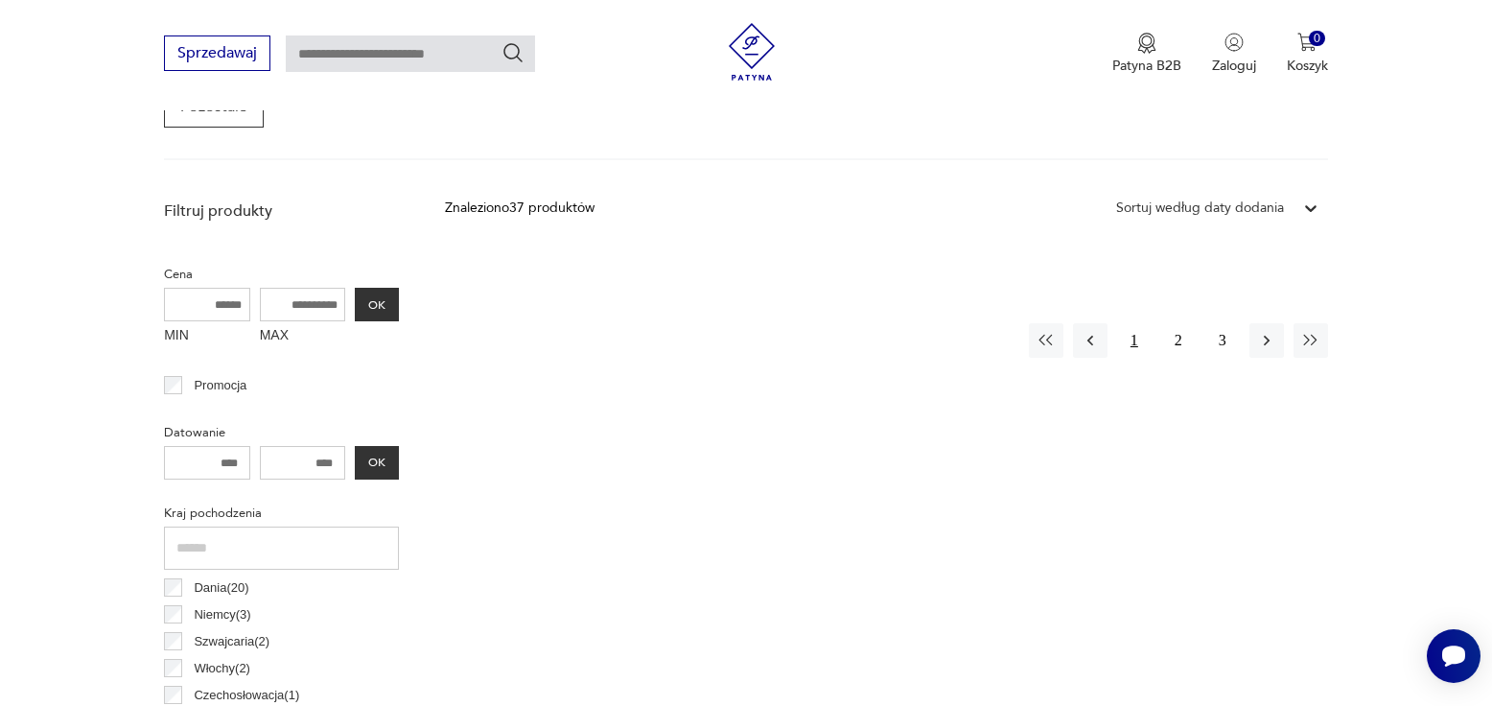
click at [1138, 331] on button "1" at bounding box center [1134, 340] width 35 height 35
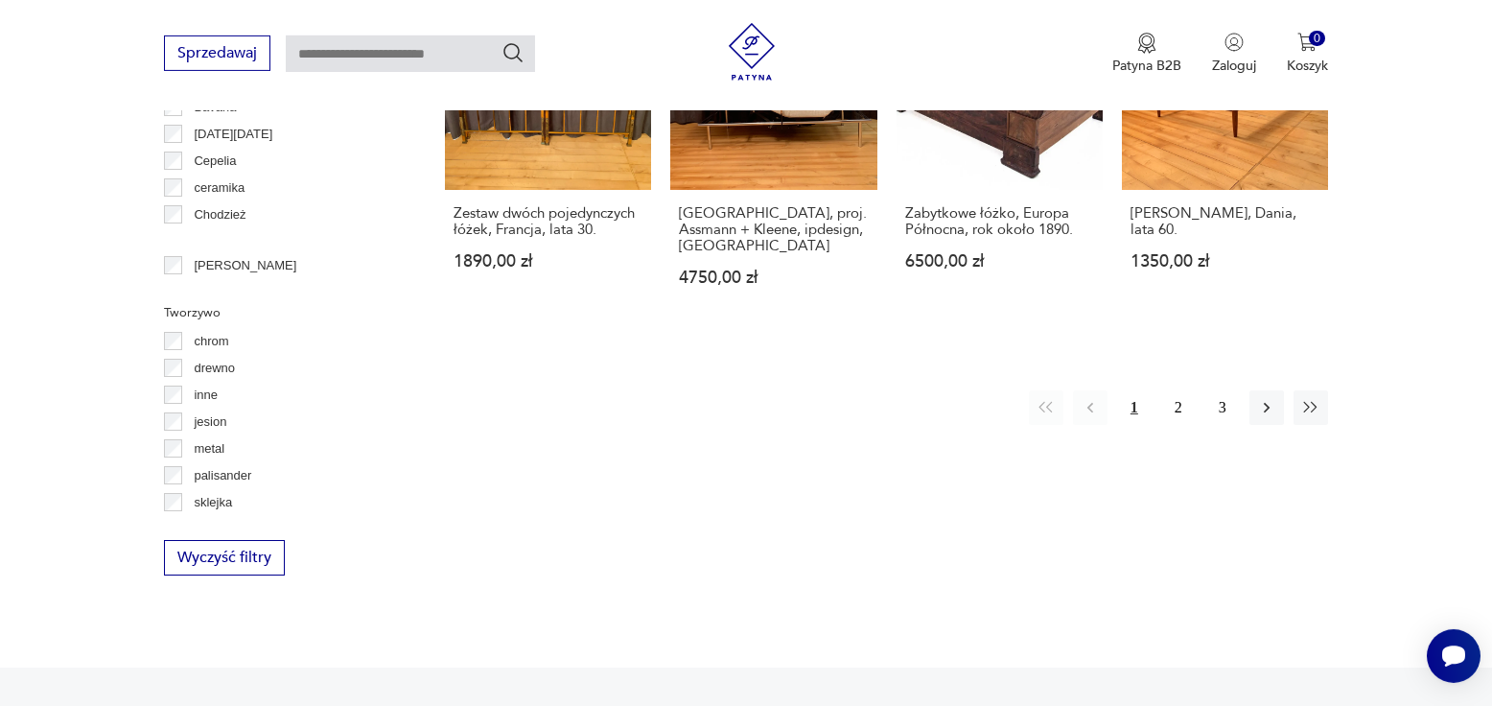
scroll to position [2172, 0]
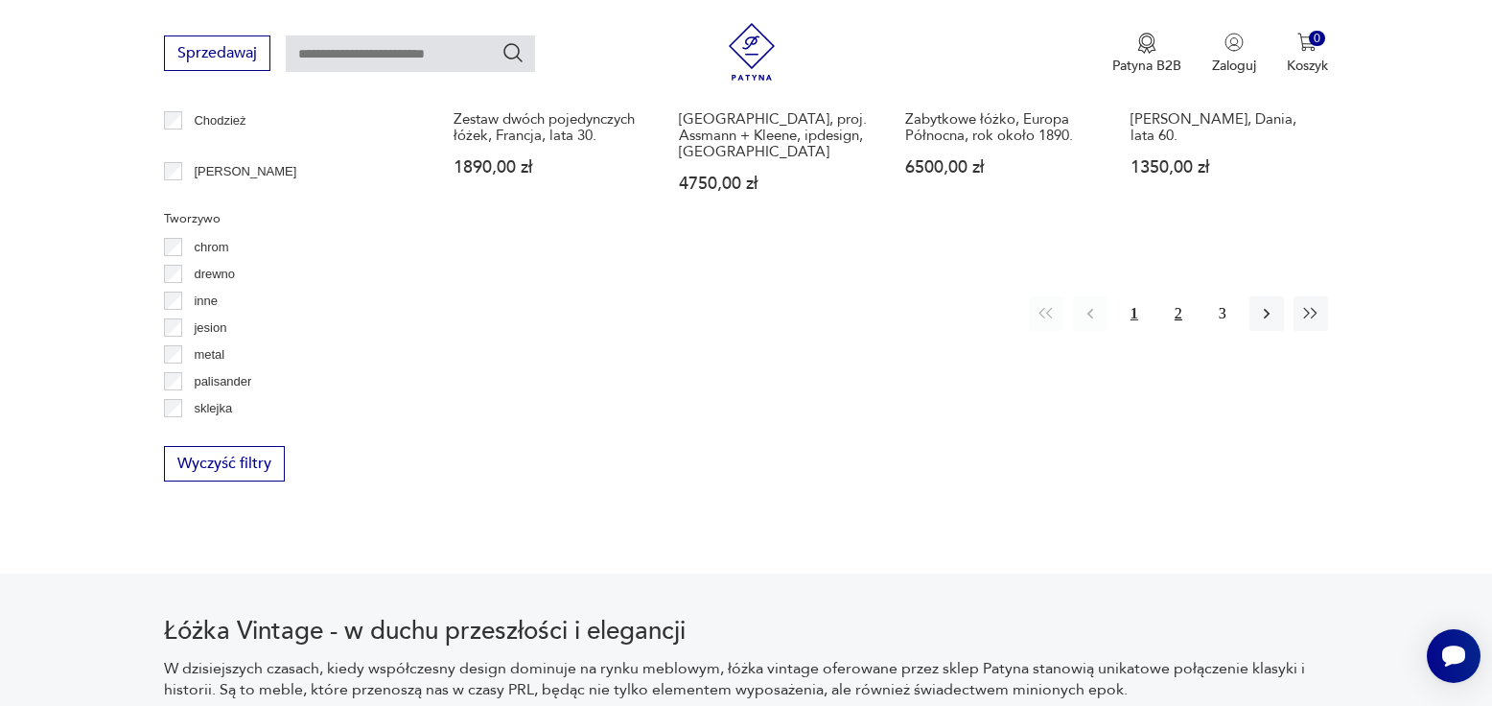
click at [1176, 296] on button "2" at bounding box center [1178, 313] width 35 height 35
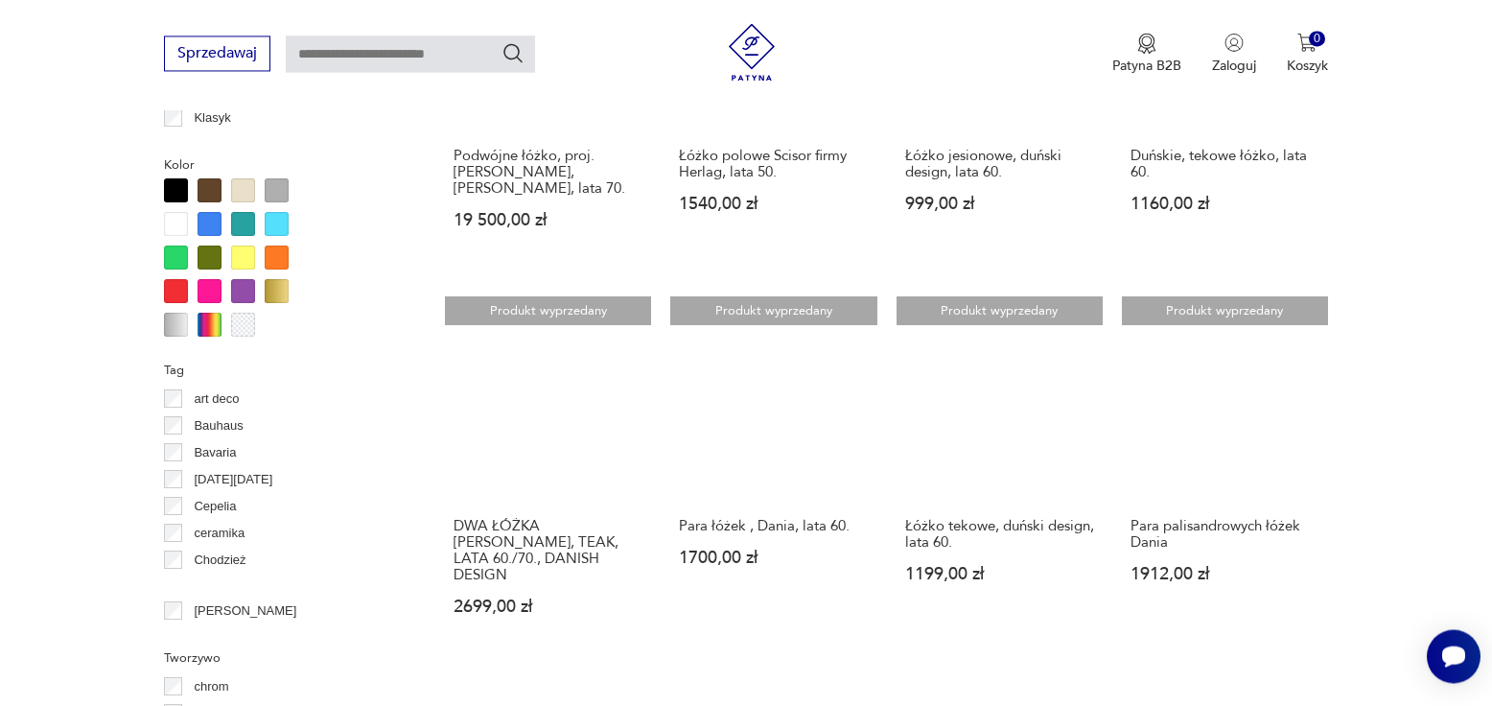
scroll to position [1781, 0]
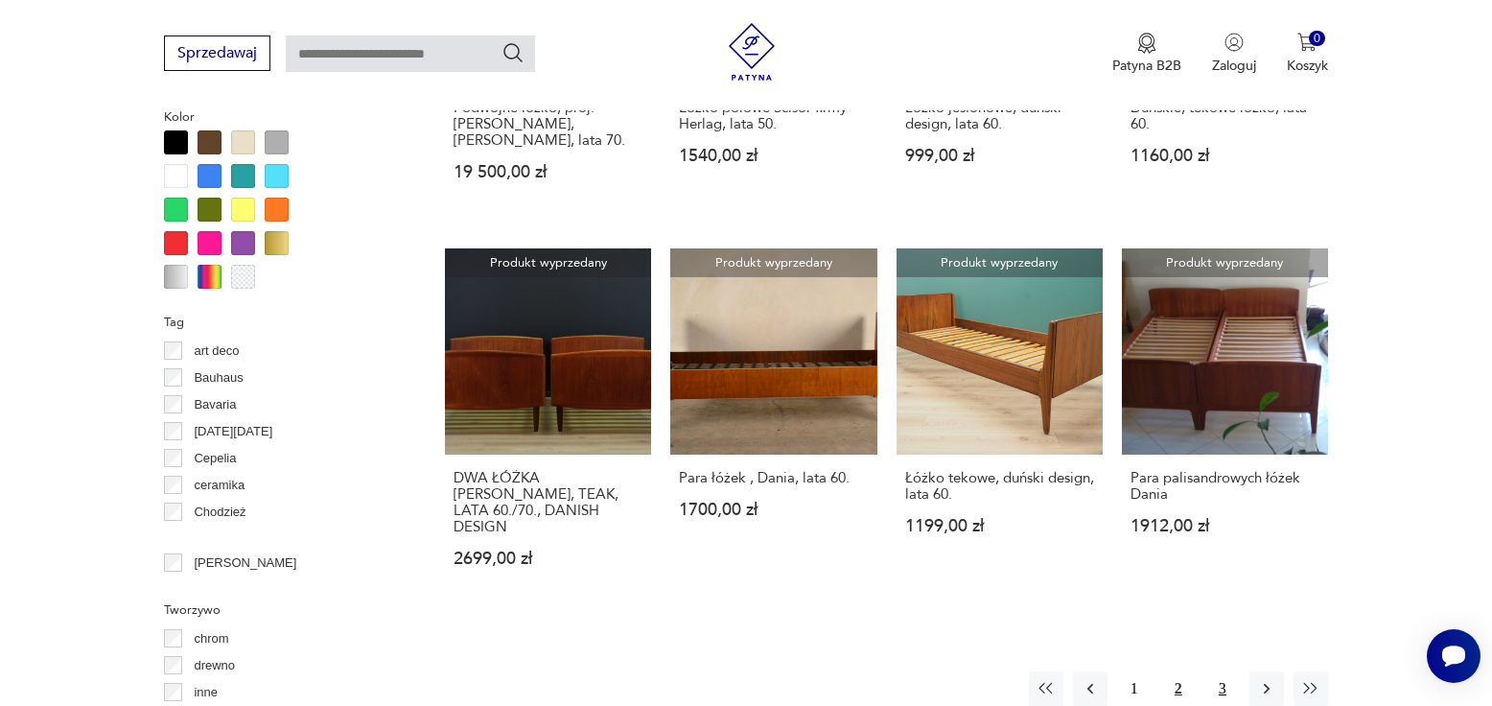
click at [1215, 671] on button "3" at bounding box center [1223, 688] width 35 height 35
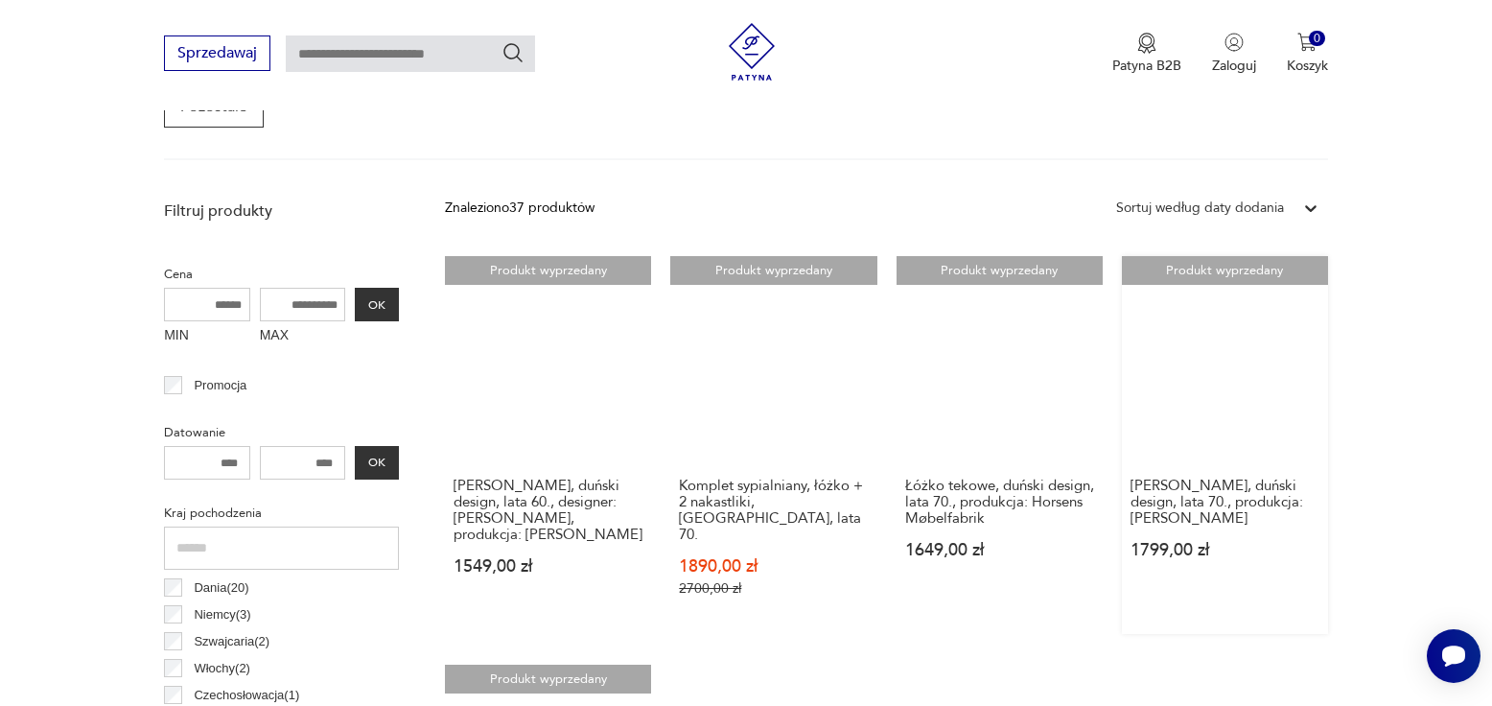
scroll to position [216, 0]
